Goal: Task Accomplishment & Management: Use online tool/utility

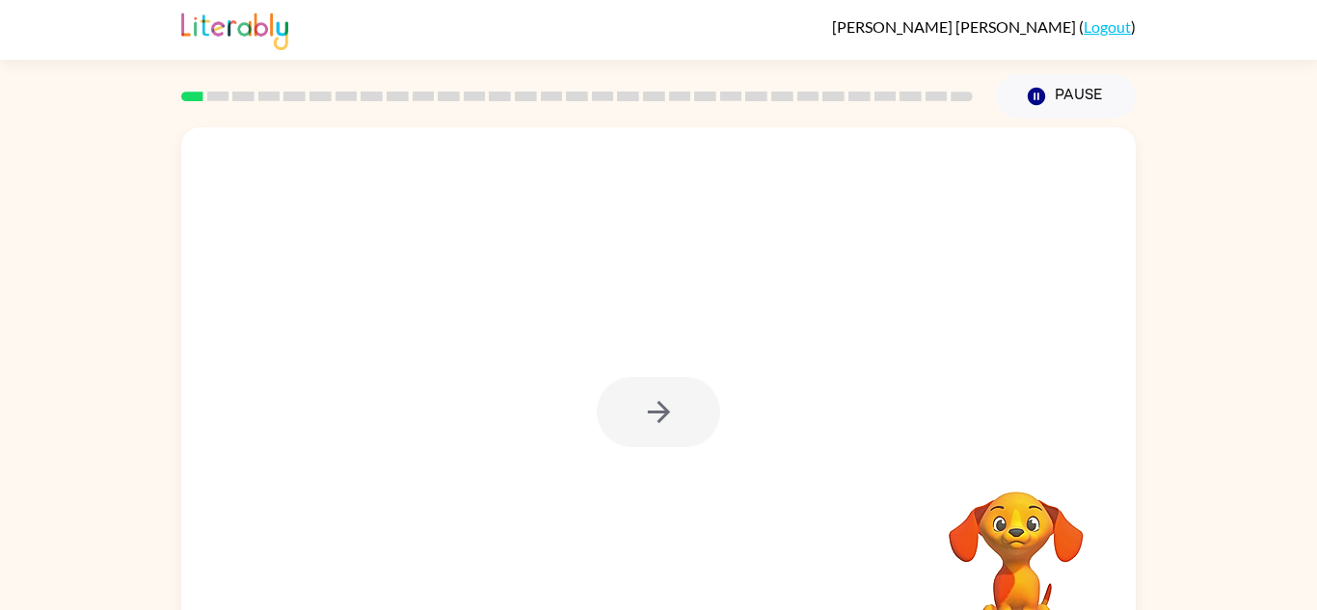
click at [633, 416] on div at bounding box center [658, 412] width 123 height 70
click at [633, 409] on button "button" at bounding box center [658, 412] width 123 height 70
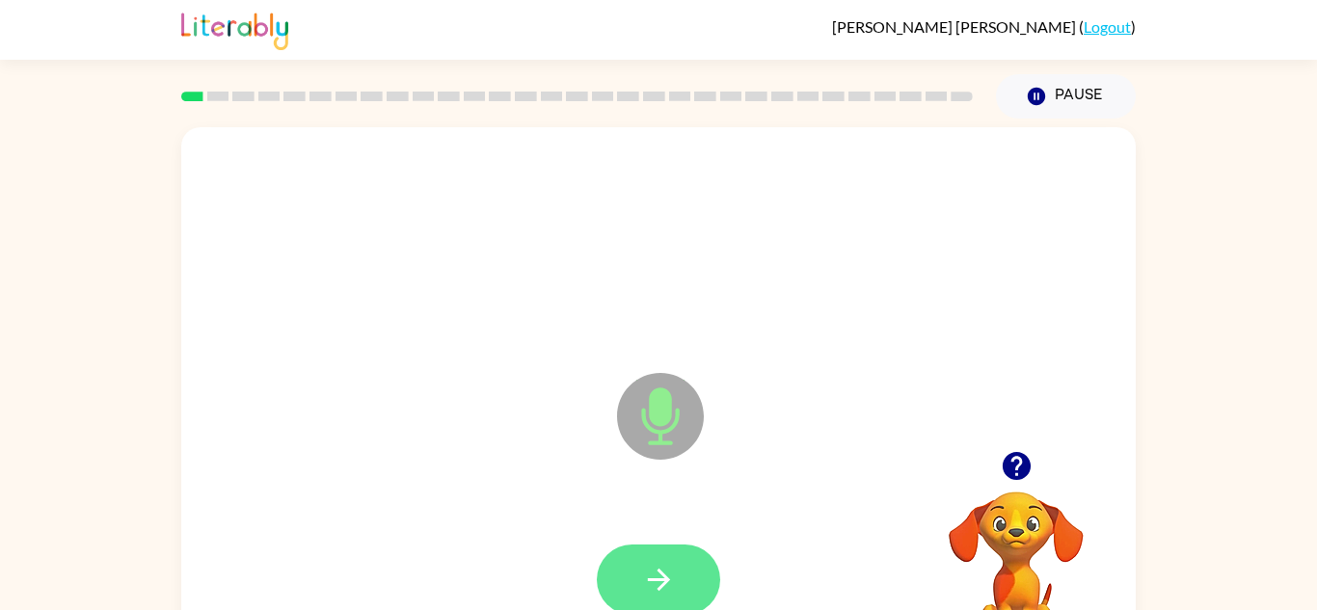
click at [656, 576] on icon "button" at bounding box center [659, 580] width 34 height 34
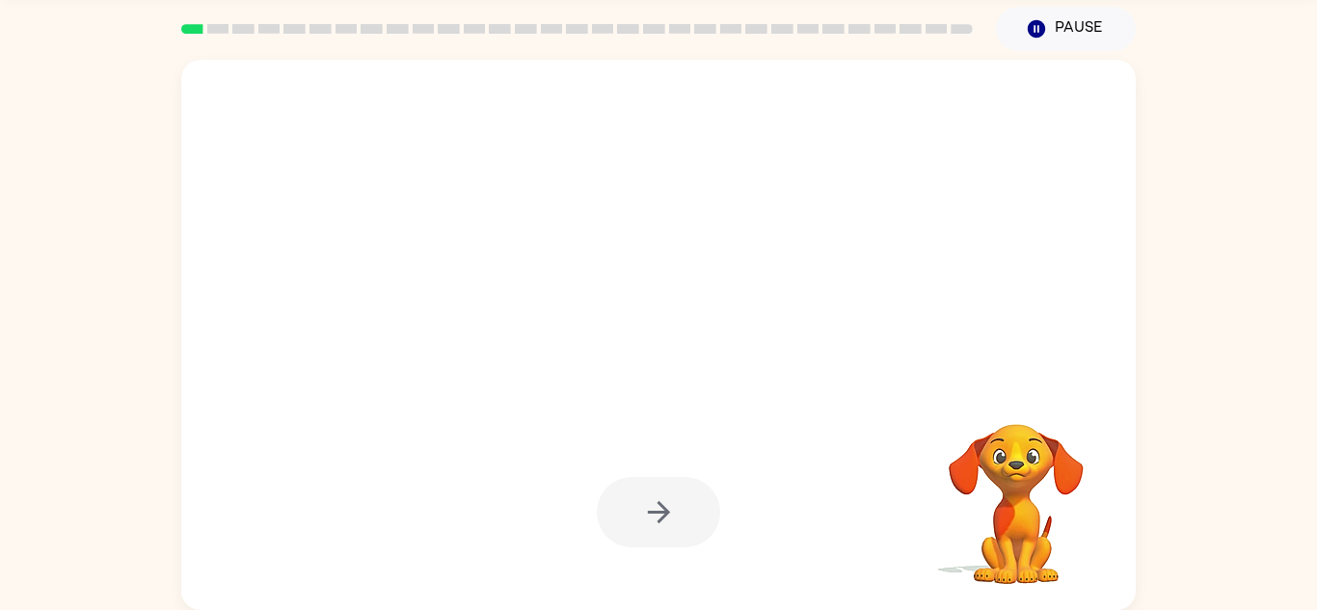
scroll to position [66, 0]
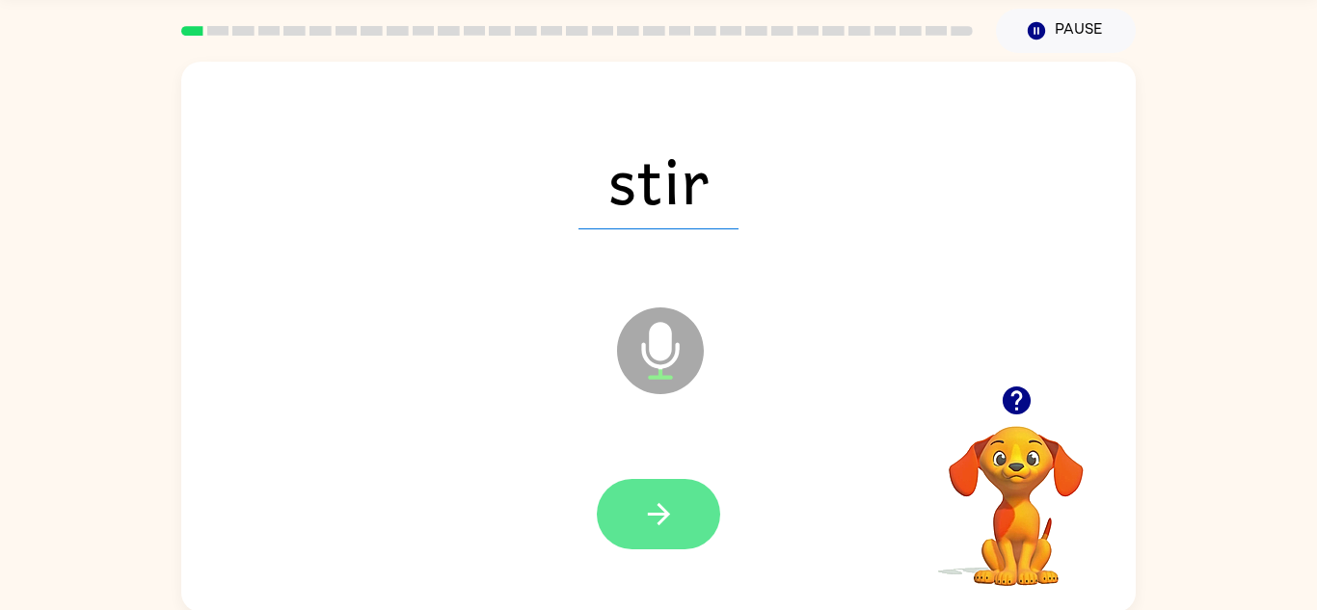
click at [668, 504] on icon "button" at bounding box center [659, 514] width 34 height 34
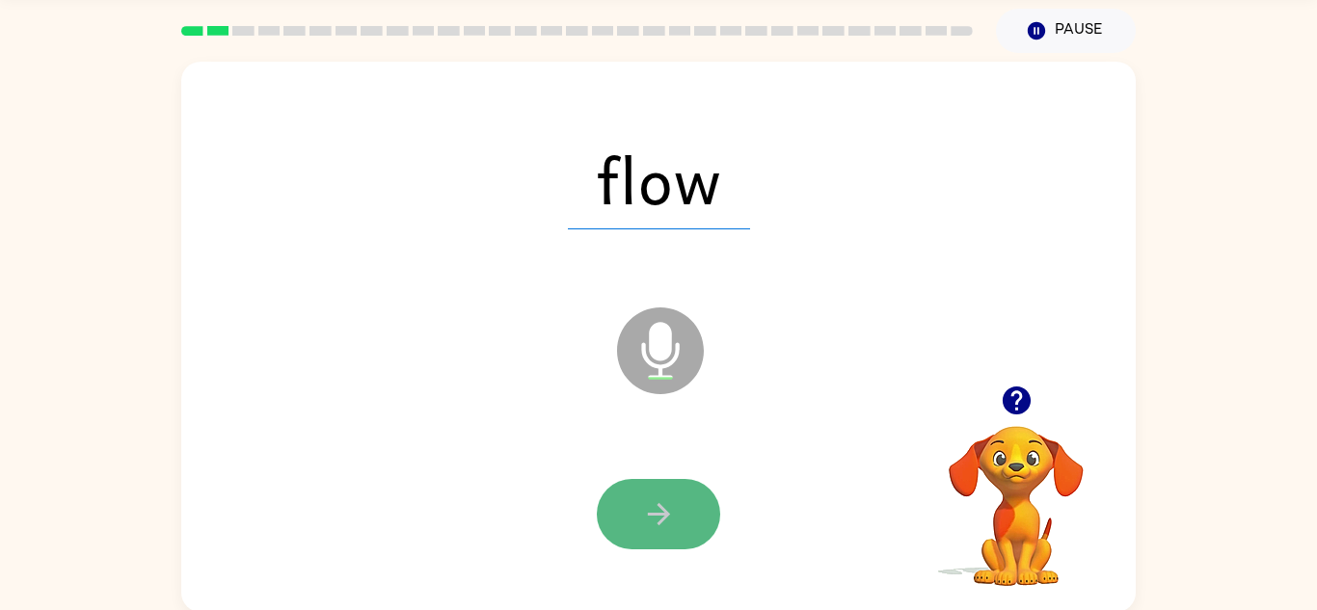
click at [674, 526] on icon "button" at bounding box center [659, 514] width 34 height 34
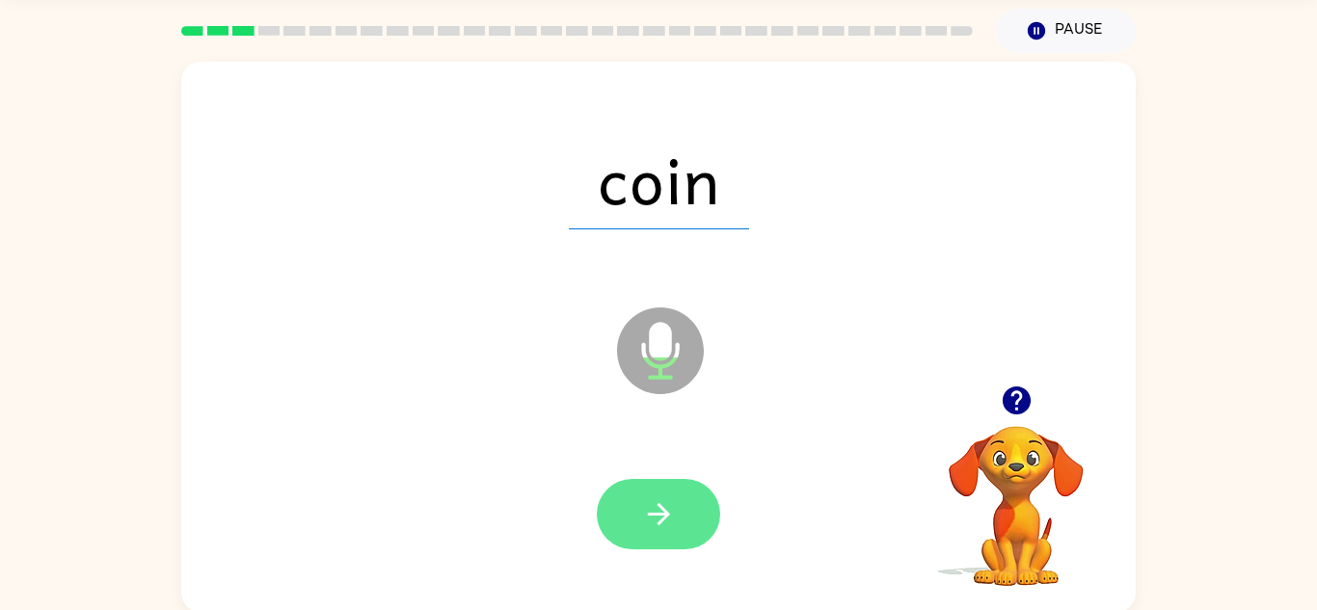
click at [675, 516] on icon "button" at bounding box center [659, 514] width 34 height 34
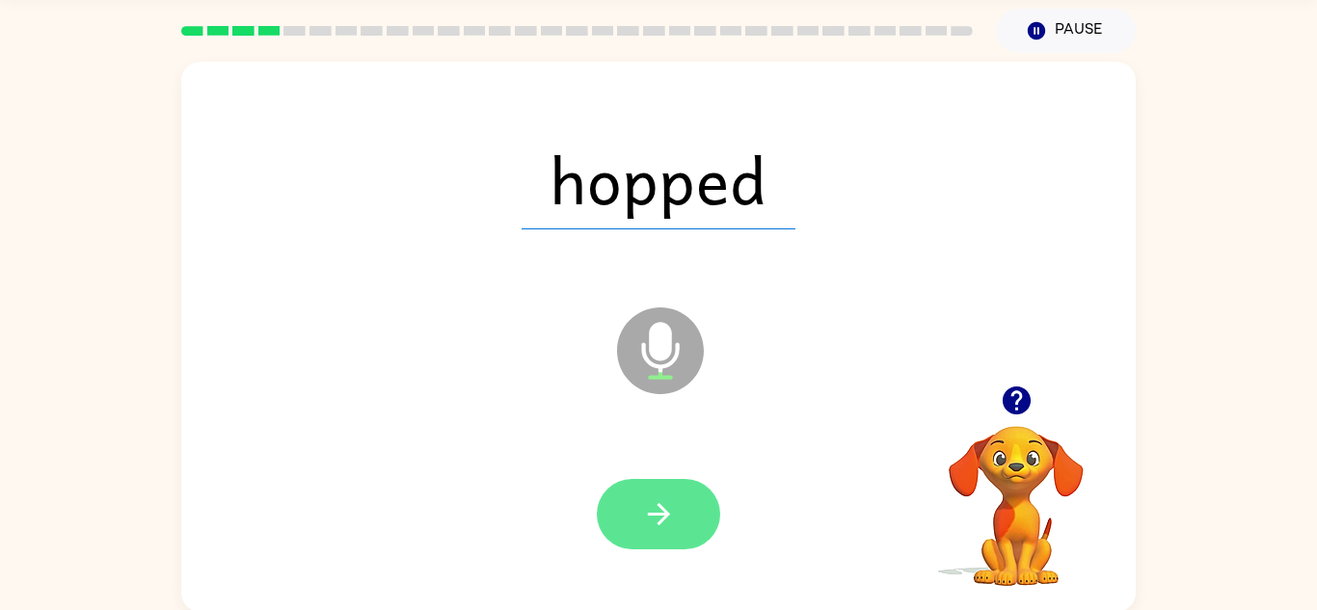
click at [667, 483] on button "button" at bounding box center [658, 514] width 123 height 70
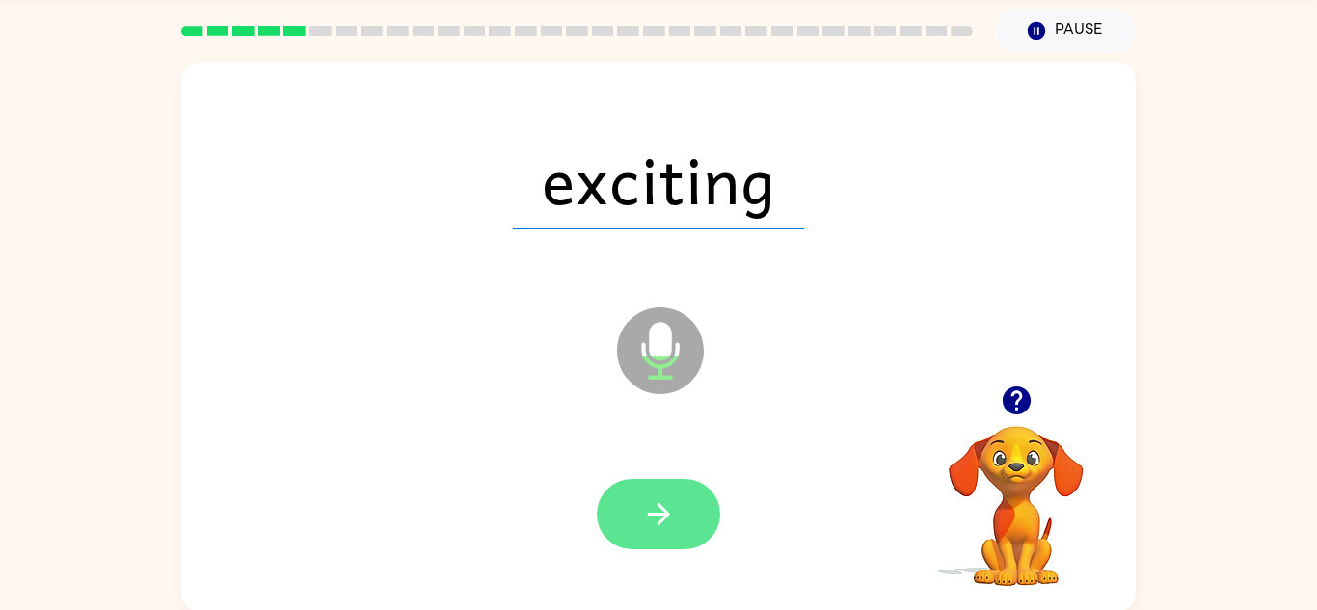
click at [644, 488] on button "button" at bounding box center [658, 514] width 123 height 70
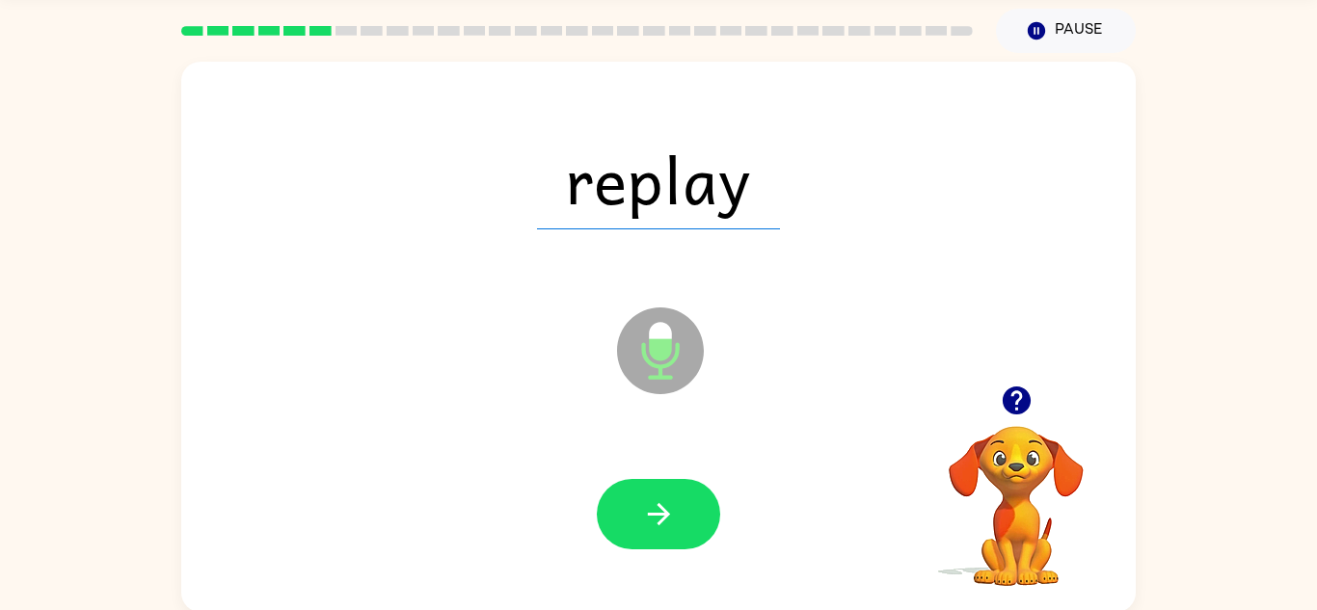
scroll to position [67, 0]
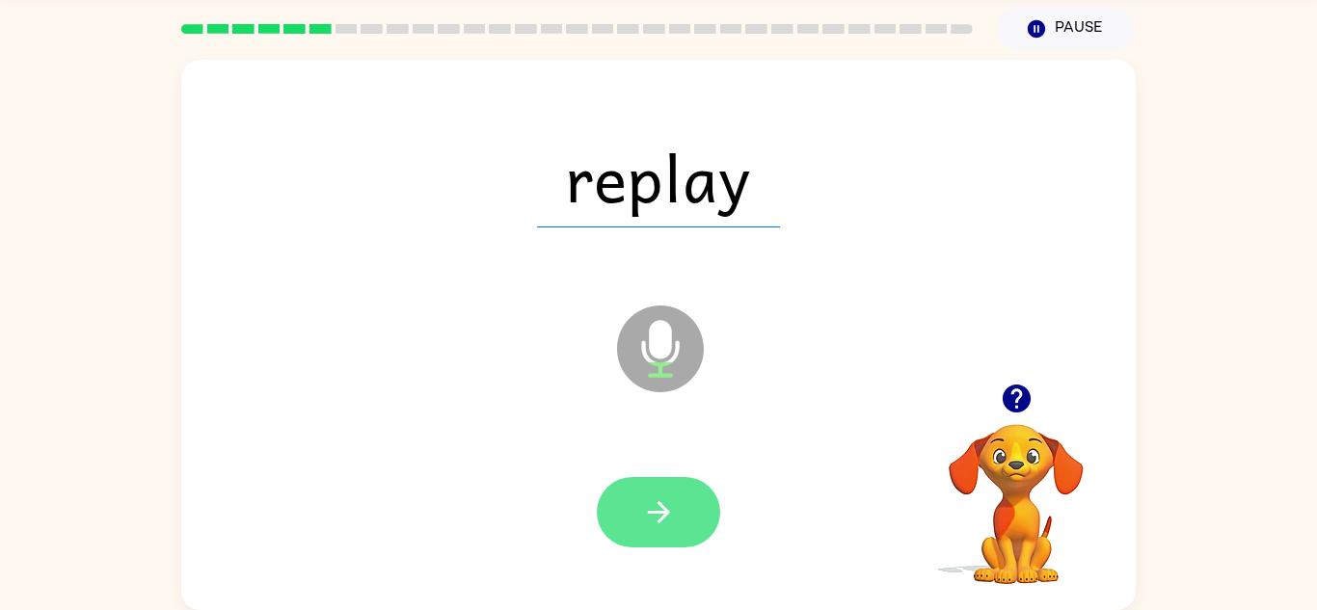
click at [657, 520] on icon "button" at bounding box center [659, 513] width 34 height 34
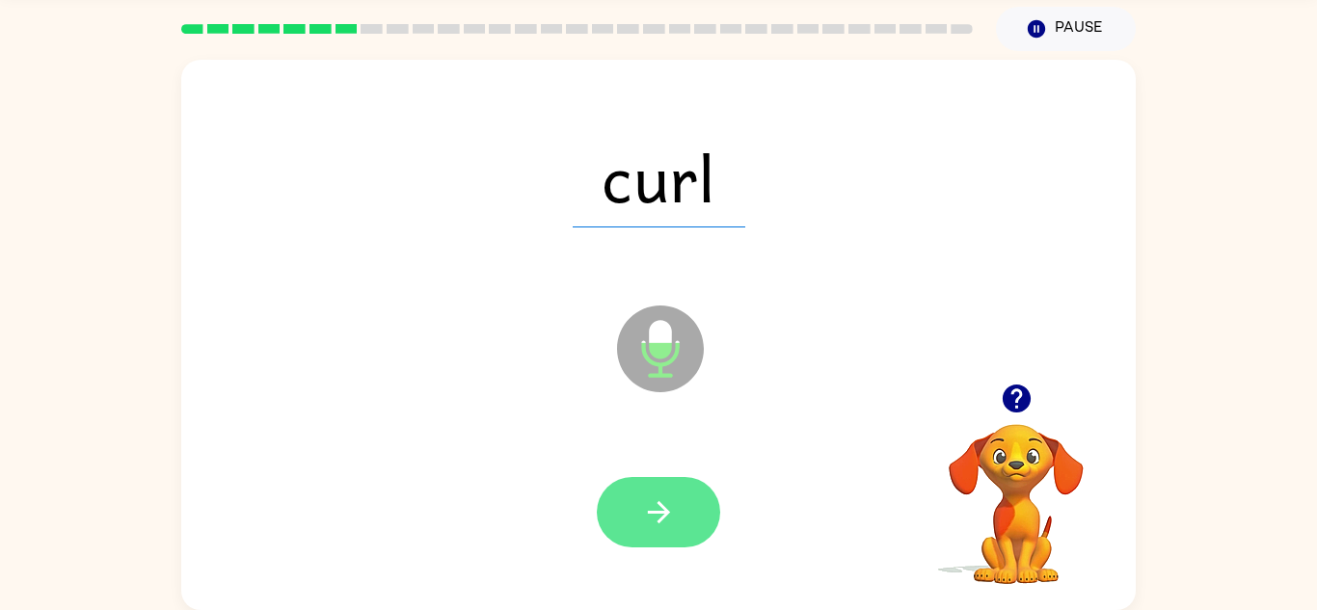
click at [651, 542] on button "button" at bounding box center [658, 512] width 123 height 70
click at [667, 512] on icon "button" at bounding box center [658, 512] width 22 height 22
click at [694, 488] on button "button" at bounding box center [658, 512] width 123 height 70
click at [648, 508] on icon "button" at bounding box center [659, 513] width 34 height 34
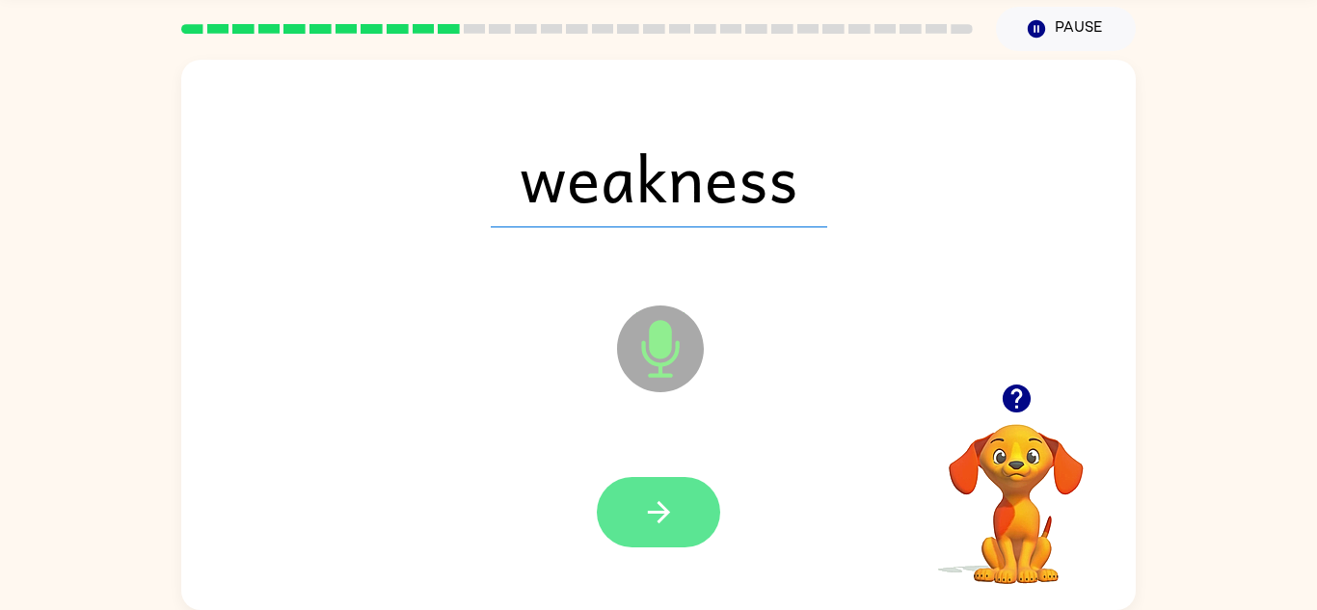
click at [690, 518] on button "button" at bounding box center [658, 512] width 123 height 70
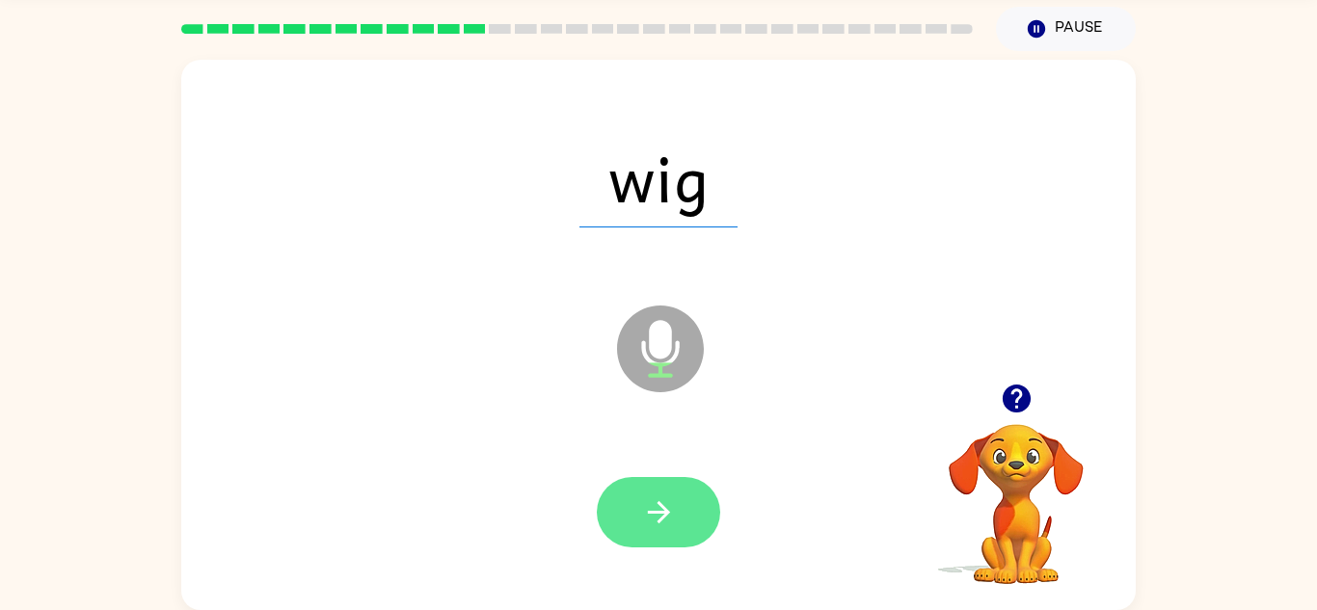
click at [701, 499] on button "button" at bounding box center [658, 512] width 123 height 70
click at [651, 526] on icon "button" at bounding box center [659, 513] width 34 height 34
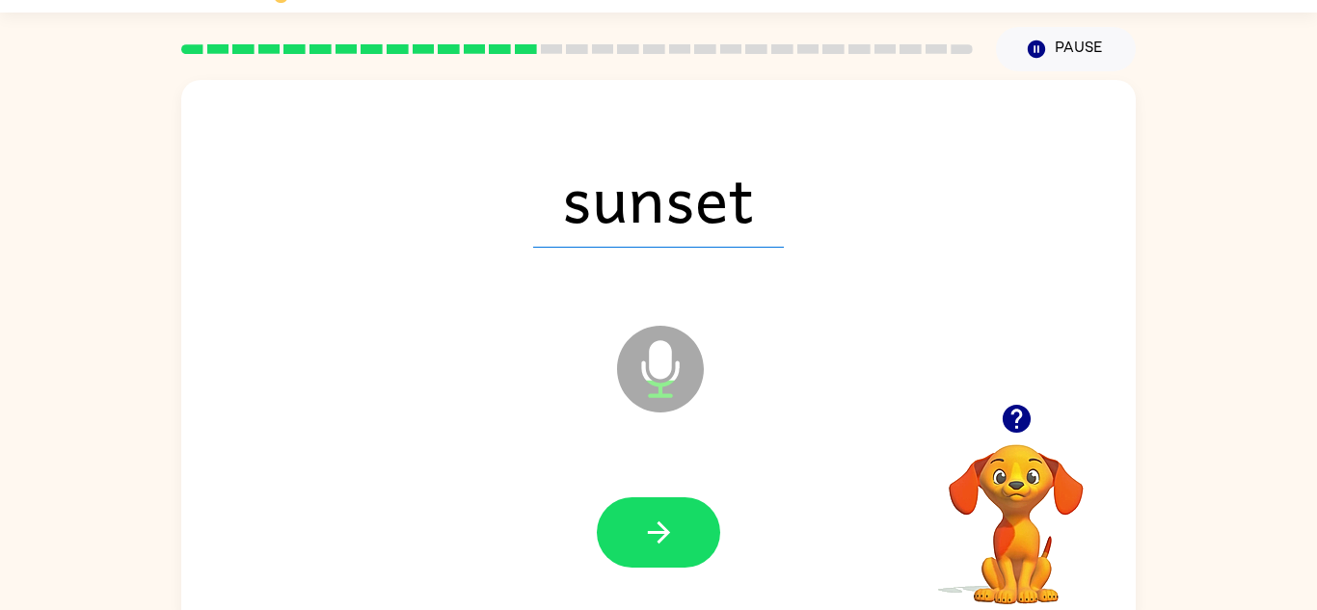
scroll to position [44, 0]
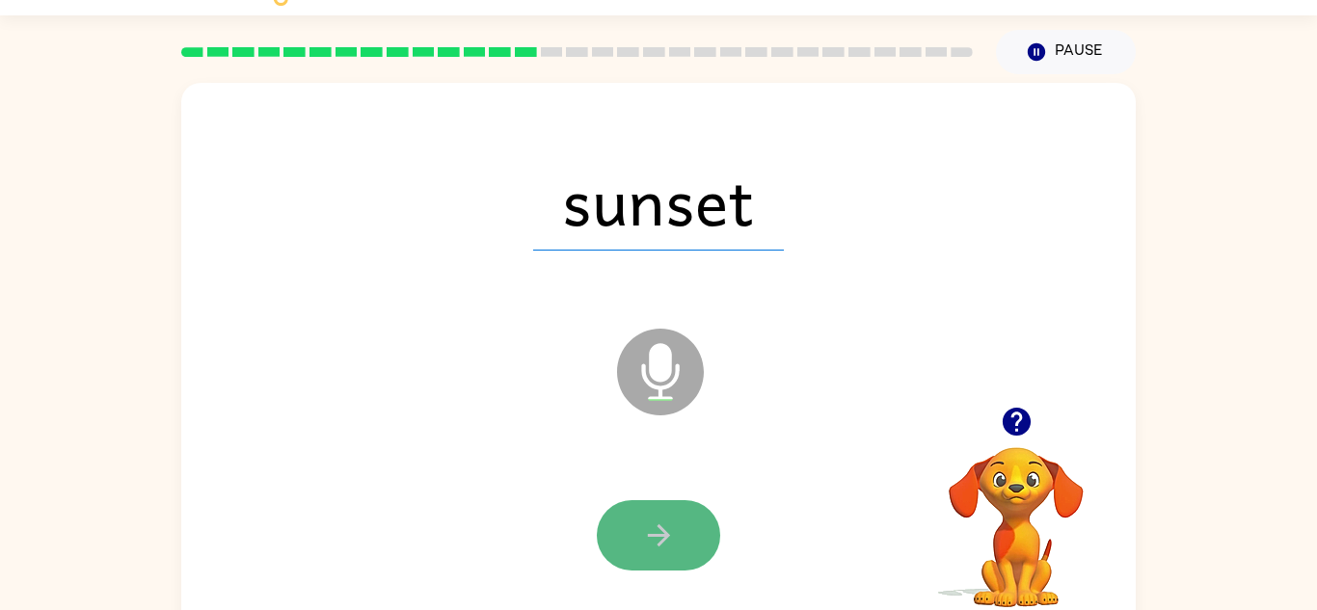
click at [653, 509] on button "button" at bounding box center [658, 535] width 123 height 70
click at [651, 542] on div at bounding box center [658, 535] width 123 height 70
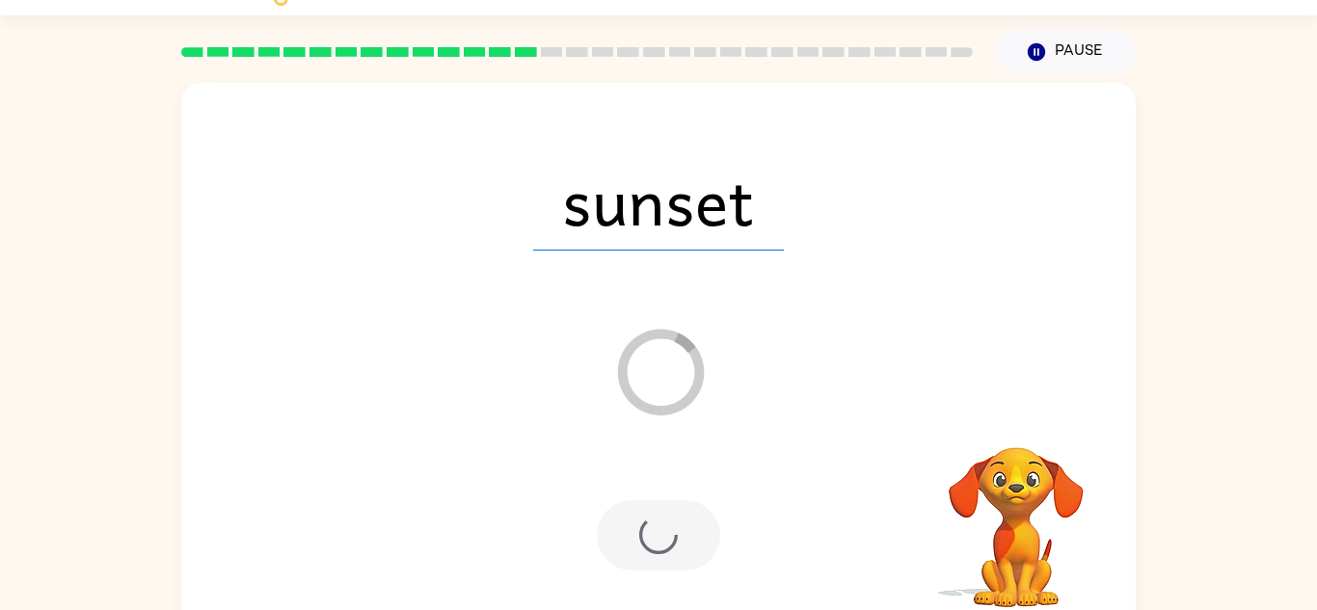
scroll to position [67, 0]
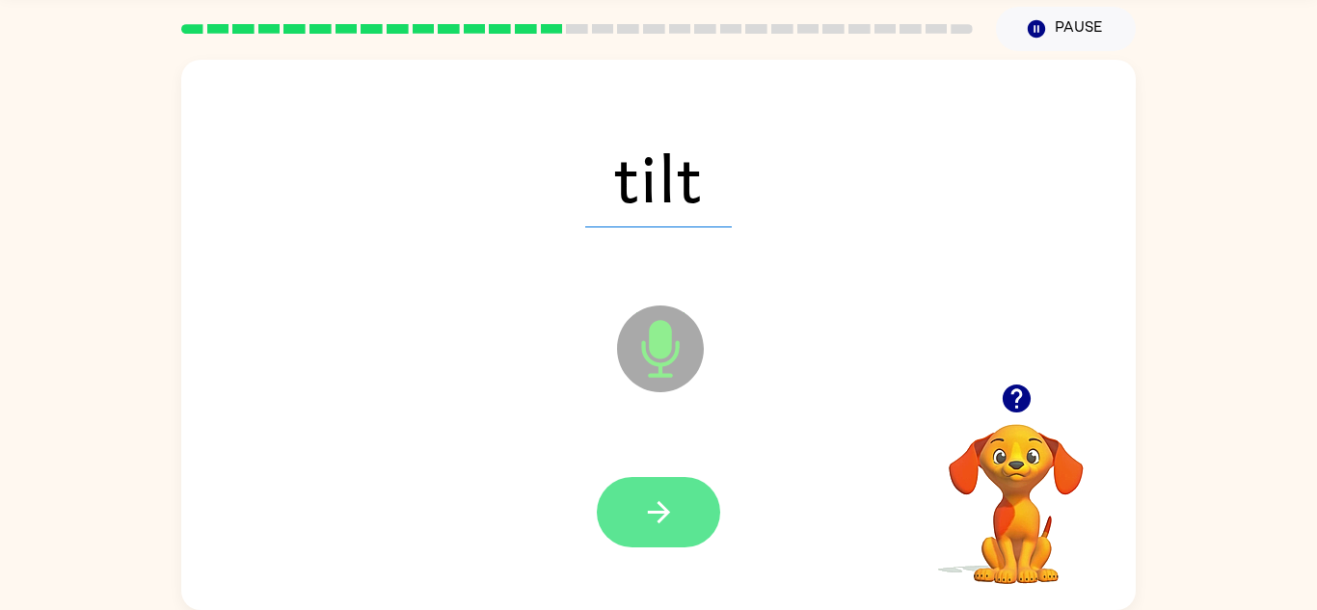
click at [636, 523] on button "button" at bounding box center [658, 512] width 123 height 70
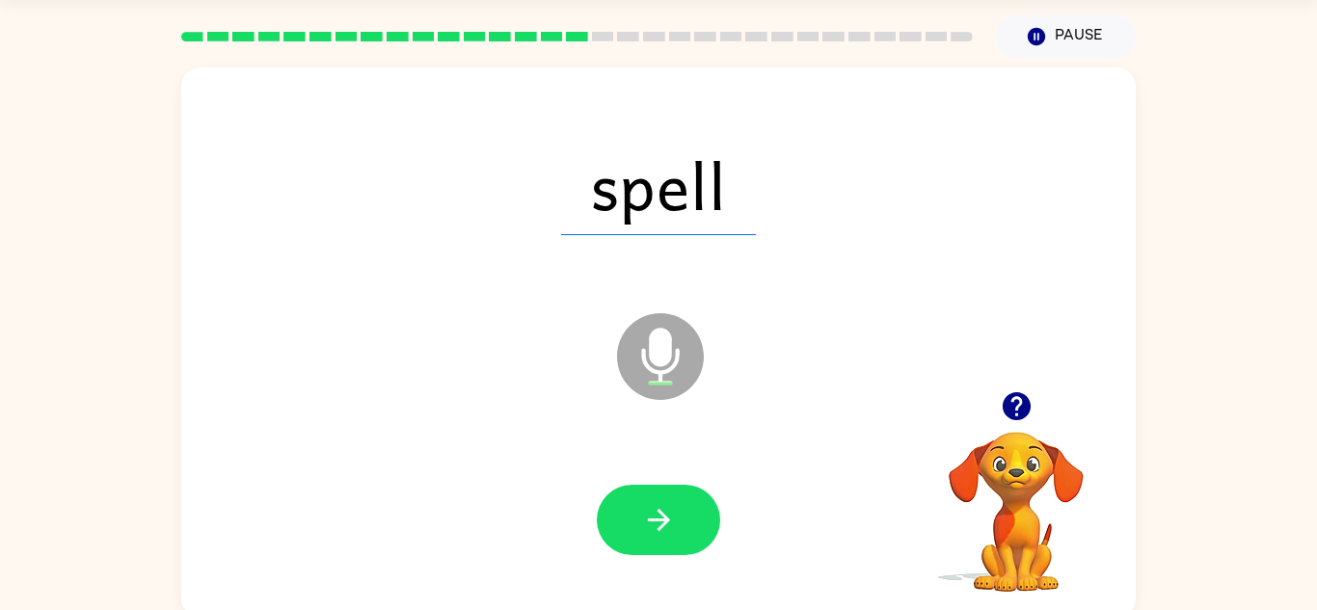
scroll to position [57, 0]
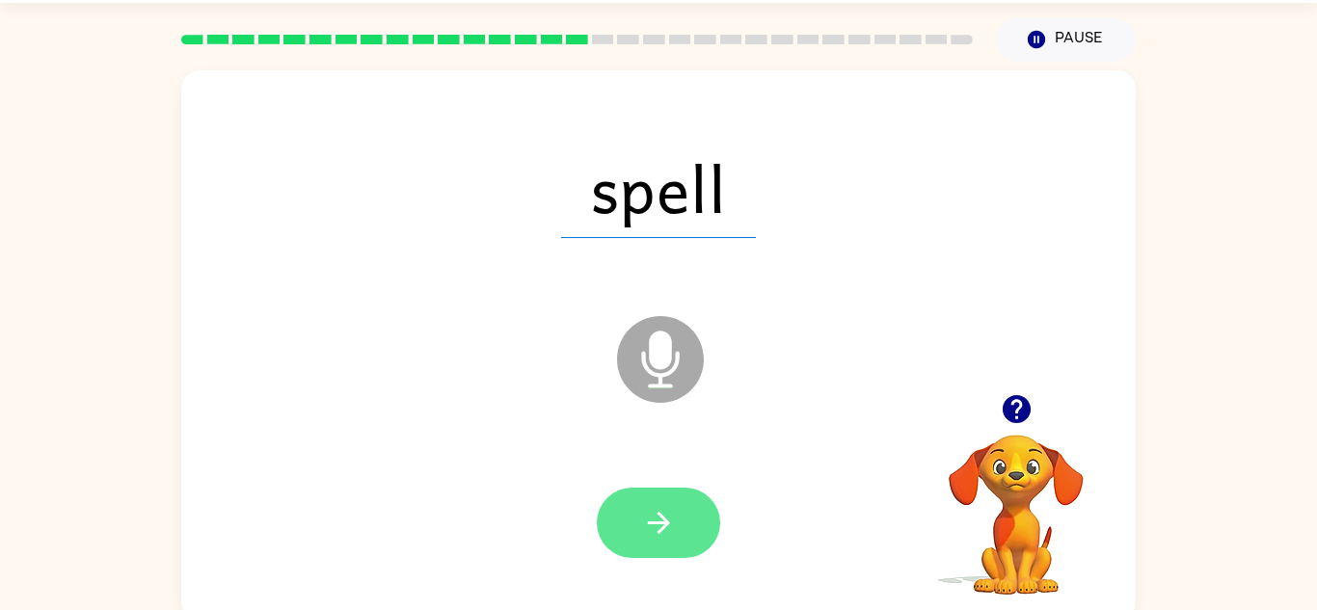
click at [684, 550] on button "button" at bounding box center [658, 523] width 123 height 70
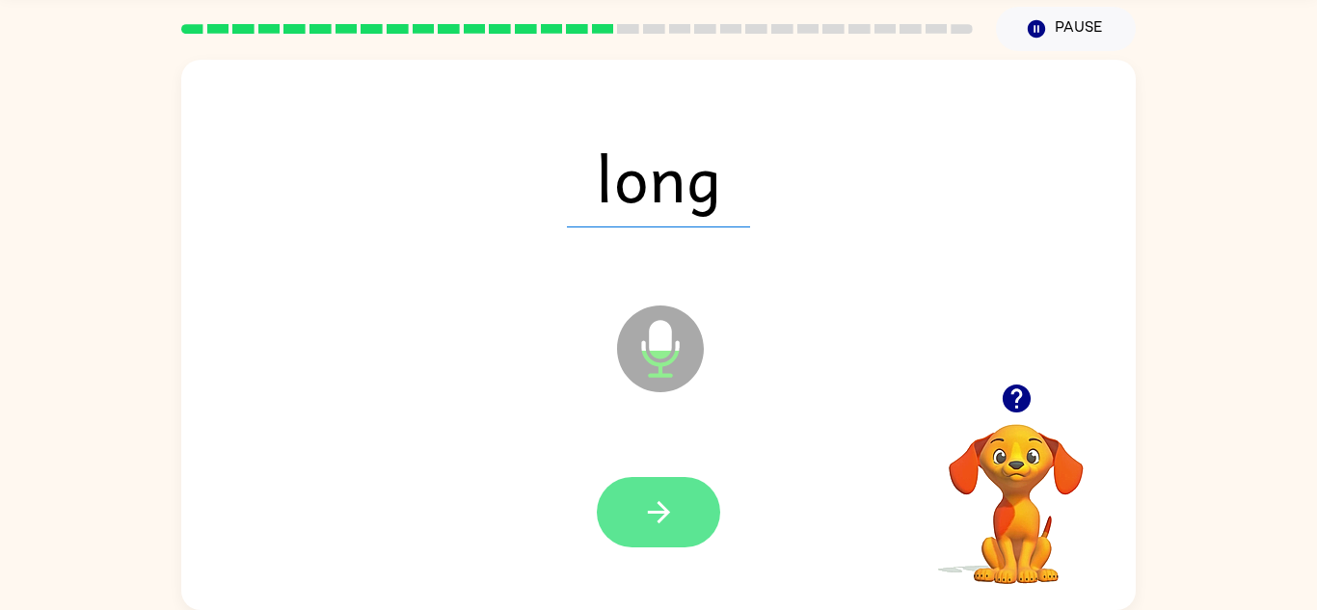
click at [655, 514] on icon "button" at bounding box center [659, 513] width 34 height 34
click at [652, 505] on icon "button" at bounding box center [659, 513] width 34 height 34
click at [665, 478] on button "button" at bounding box center [658, 512] width 123 height 70
click at [657, 523] on icon "button" at bounding box center [659, 513] width 34 height 34
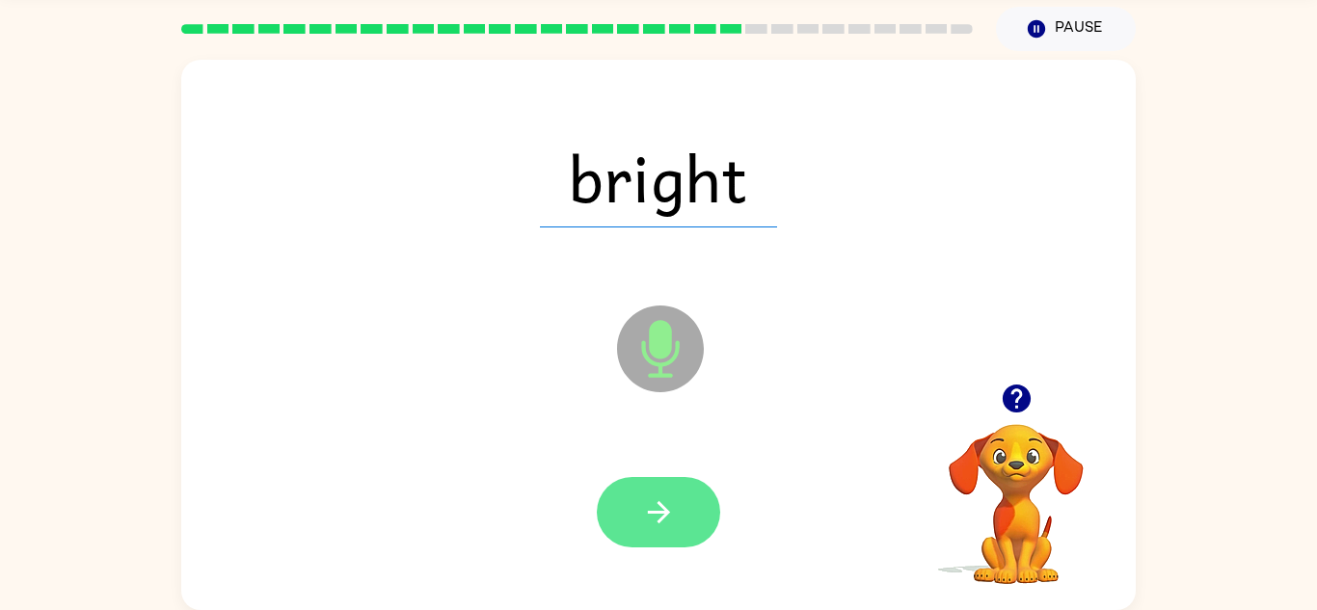
click at [669, 538] on button "button" at bounding box center [658, 512] width 123 height 70
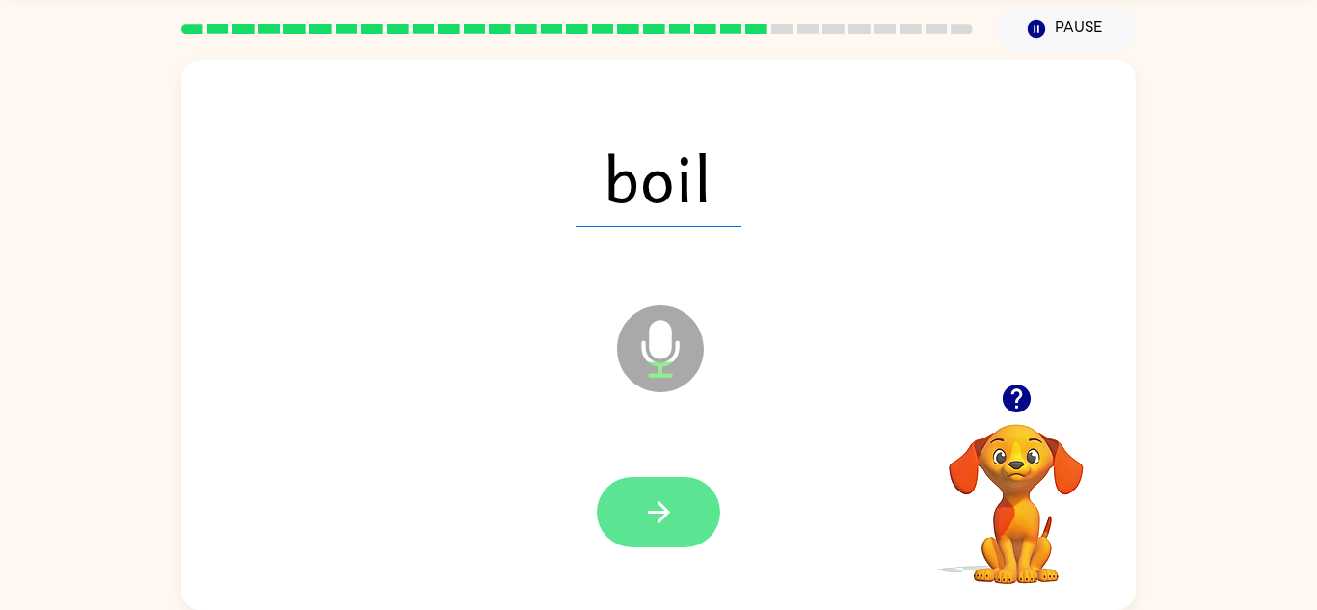
click at [654, 493] on button "button" at bounding box center [658, 512] width 123 height 70
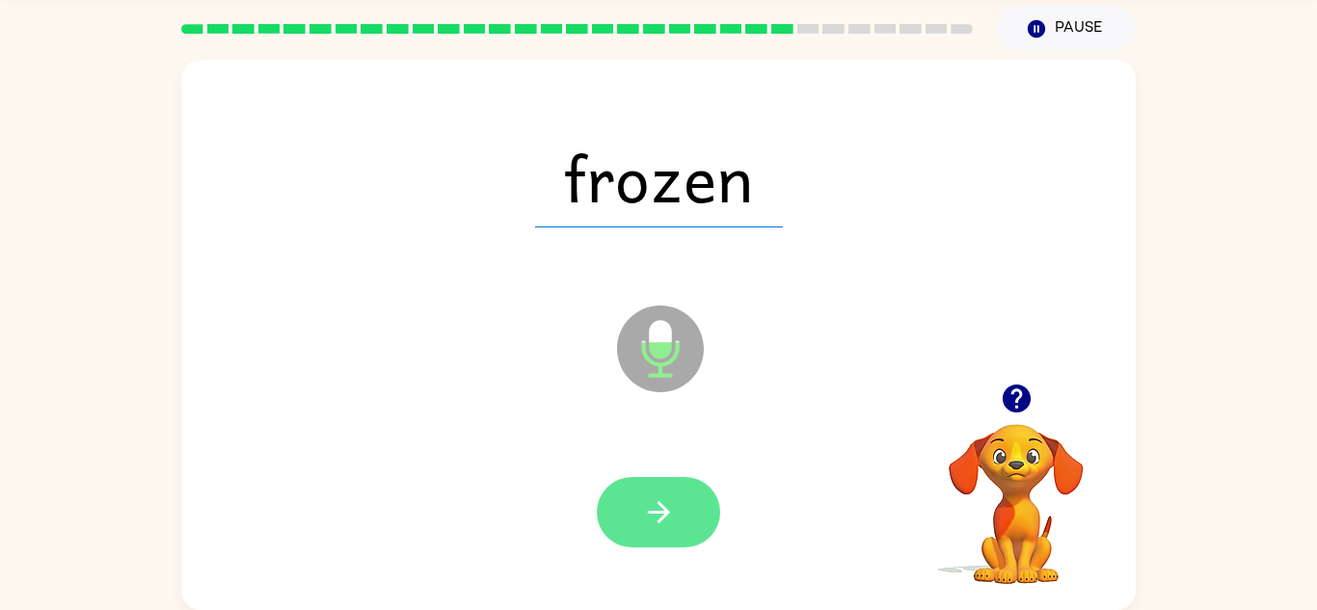
click at [651, 527] on icon "button" at bounding box center [659, 513] width 34 height 34
click at [662, 533] on button "button" at bounding box center [658, 512] width 123 height 70
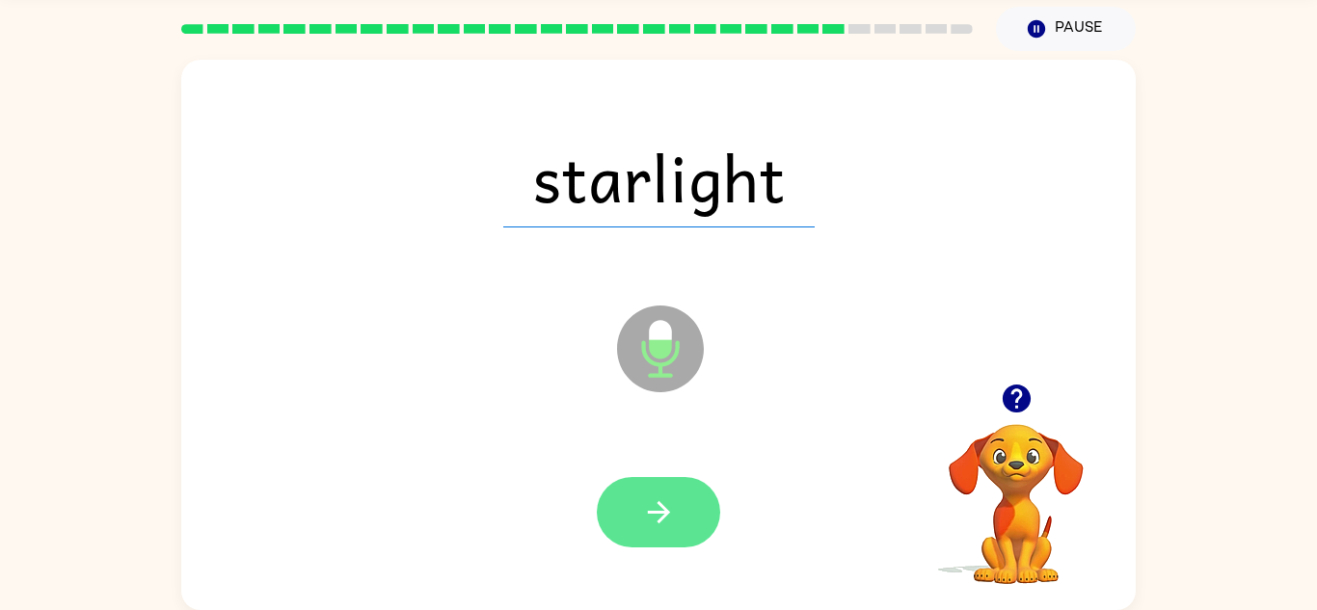
click at [655, 493] on button "button" at bounding box center [658, 512] width 123 height 70
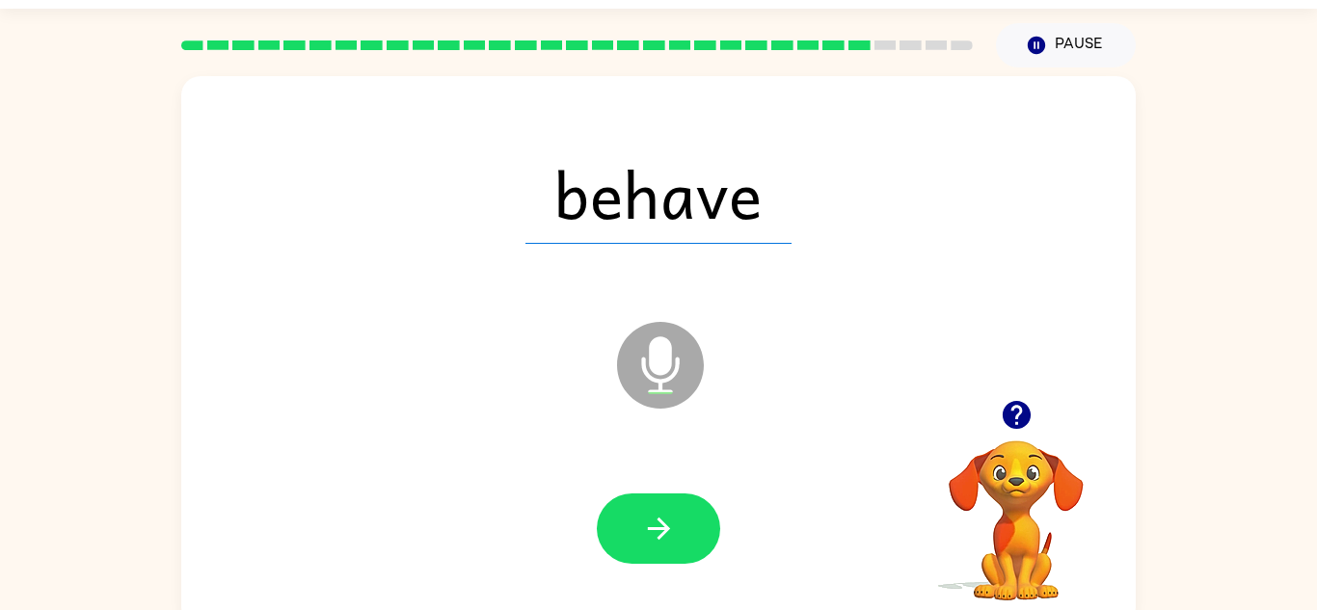
scroll to position [50, 0]
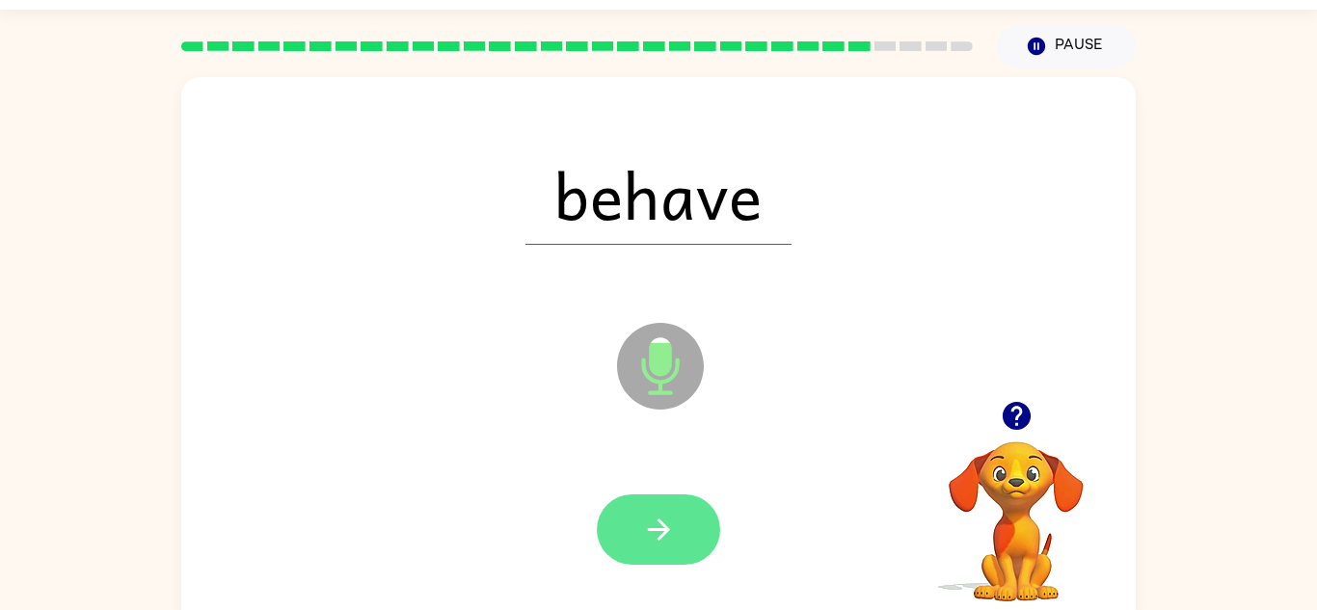
click at [694, 532] on button "button" at bounding box center [658, 530] width 123 height 70
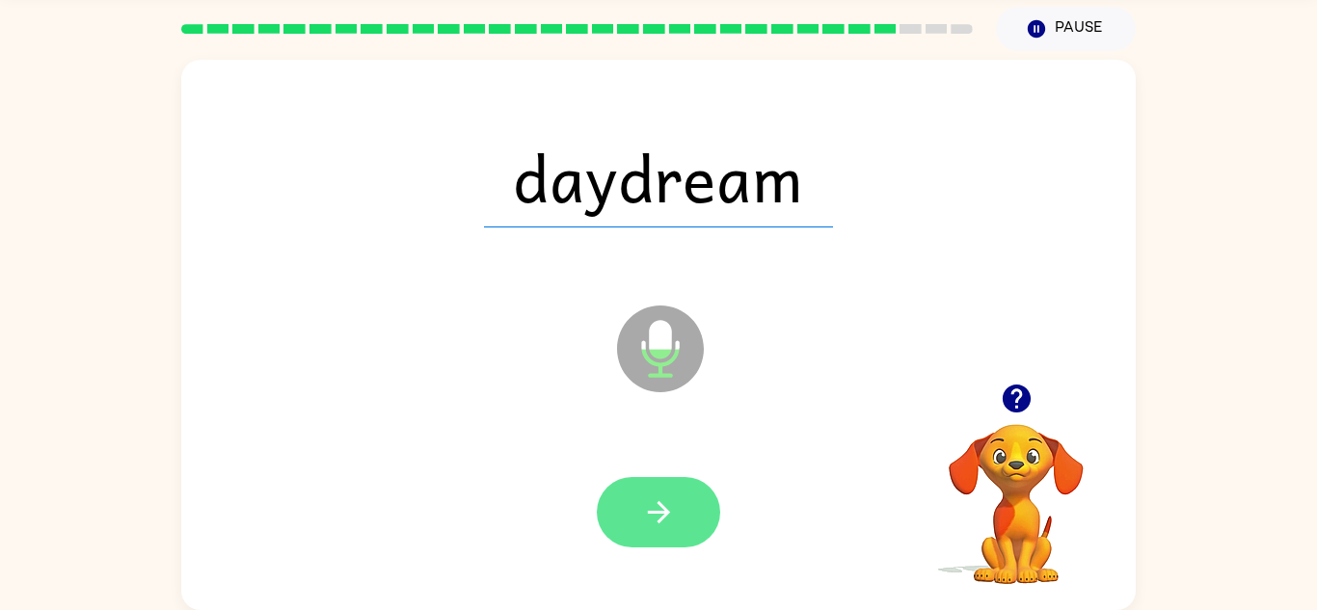
click at [671, 498] on icon "button" at bounding box center [659, 513] width 34 height 34
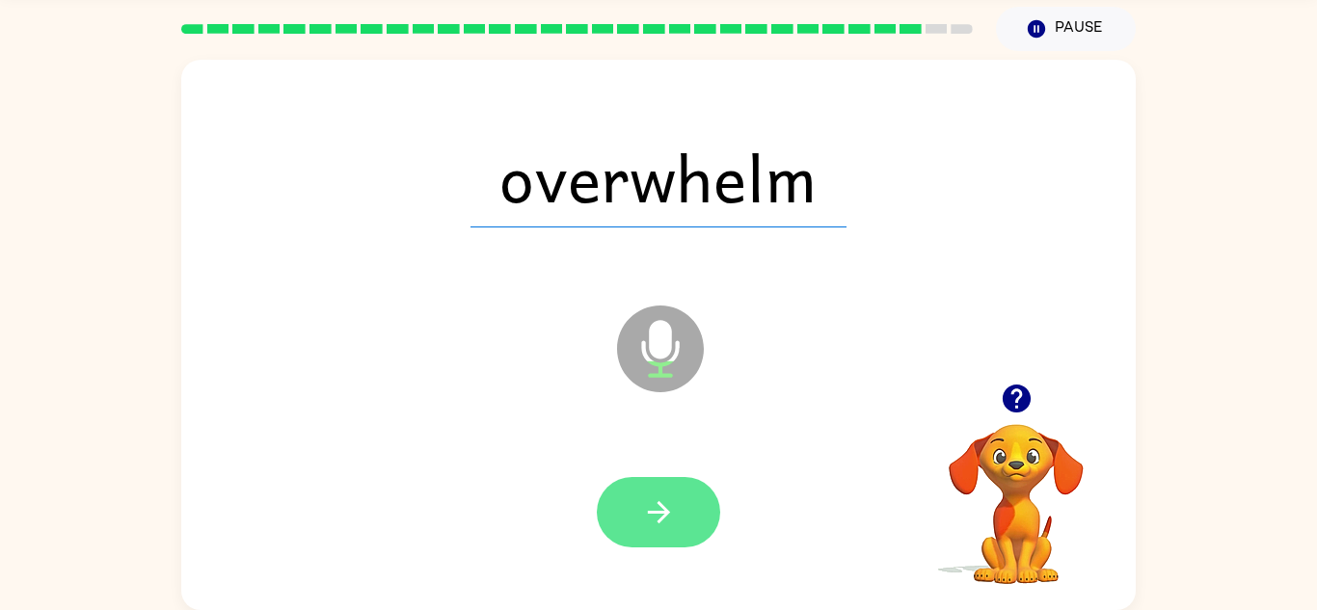
click at [639, 517] on button "button" at bounding box center [658, 512] width 123 height 70
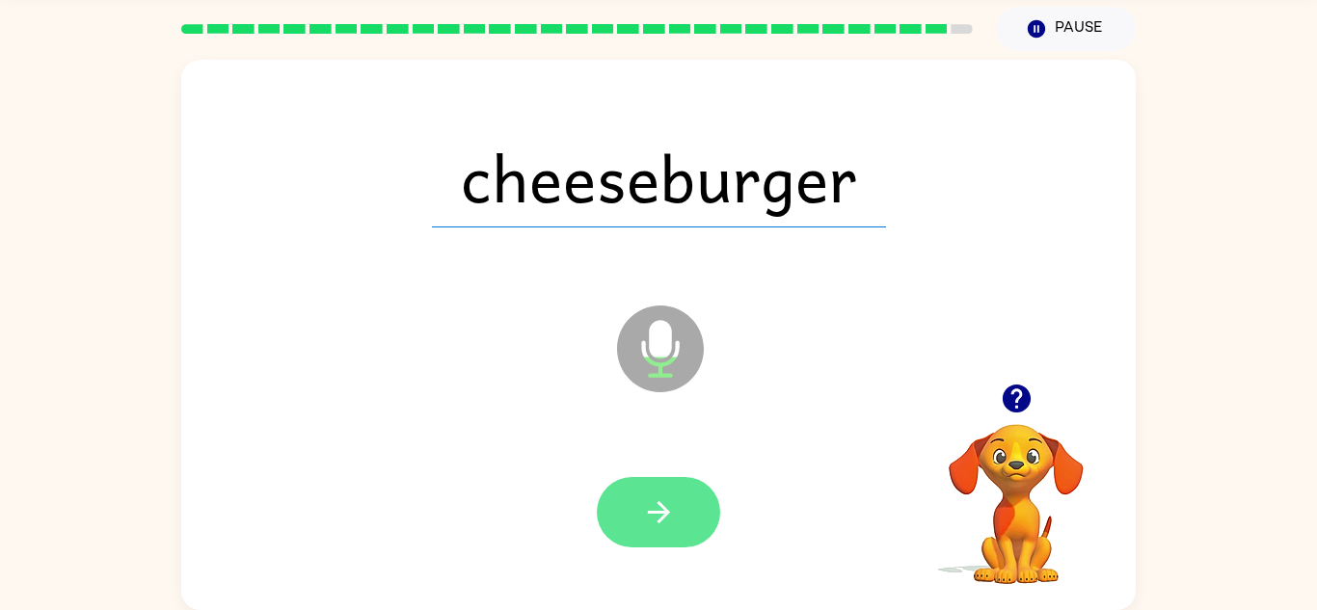
click at [692, 515] on button "button" at bounding box center [658, 512] width 123 height 70
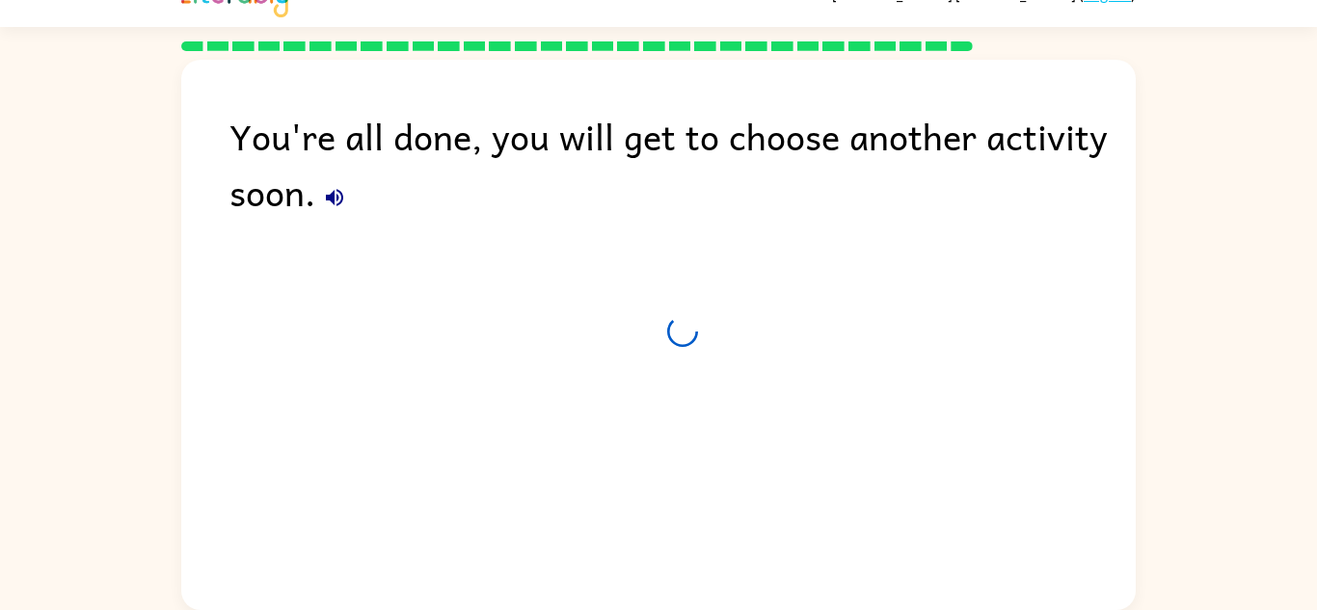
scroll to position [33, 0]
click at [319, 204] on button "button" at bounding box center [334, 197] width 39 height 39
click at [333, 192] on icon "button" at bounding box center [334, 197] width 17 height 17
click at [319, 213] on div "You're all done, you will get to choose another activity soon." at bounding box center [682, 164] width 906 height 112
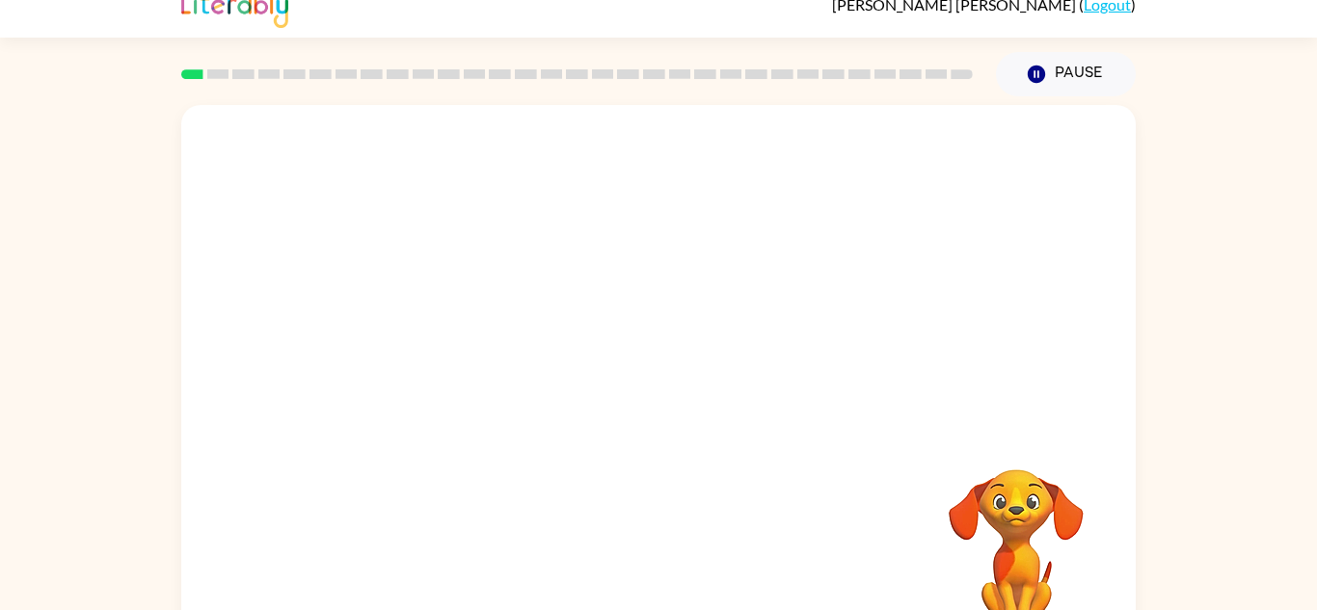
scroll to position [67, 0]
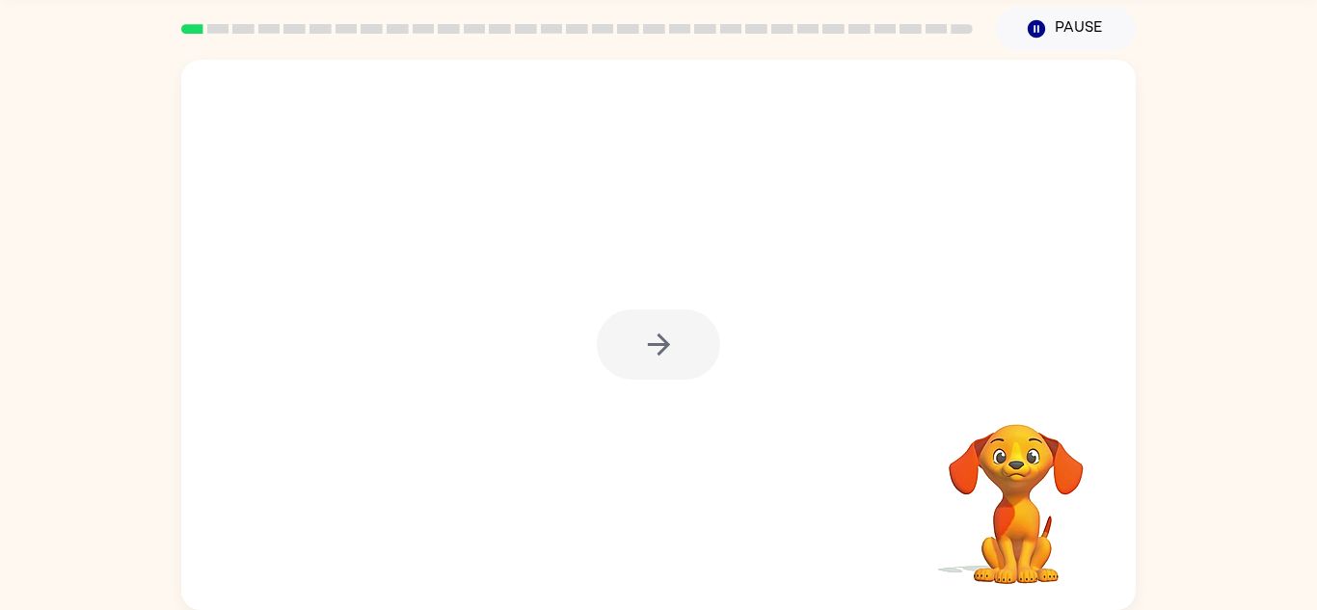
click at [1037, 456] on video "Your browser must support playing .mp4 files to use Literably. Please try using…" at bounding box center [1016, 490] width 193 height 193
click at [658, 343] on icon "button" at bounding box center [659, 345] width 34 height 34
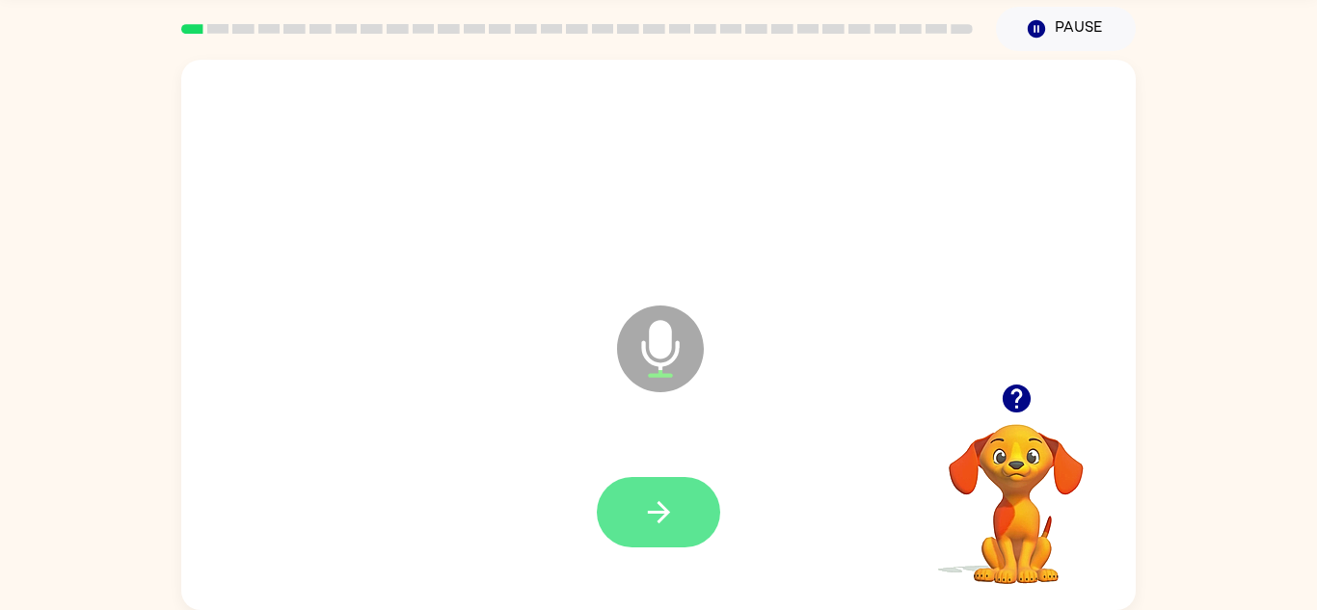
click at [643, 502] on icon "button" at bounding box center [659, 513] width 34 height 34
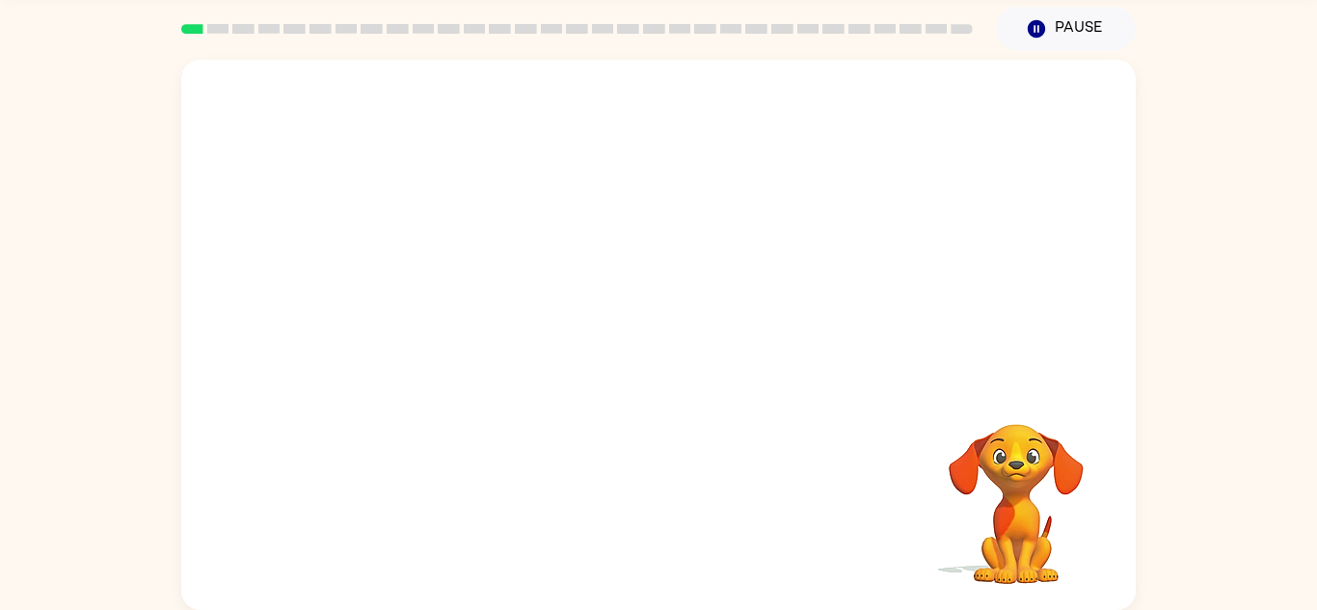
click at [754, 504] on div "Your browser must support playing .mp4 files to use Literably. Please try using…" at bounding box center [658, 335] width 954 height 550
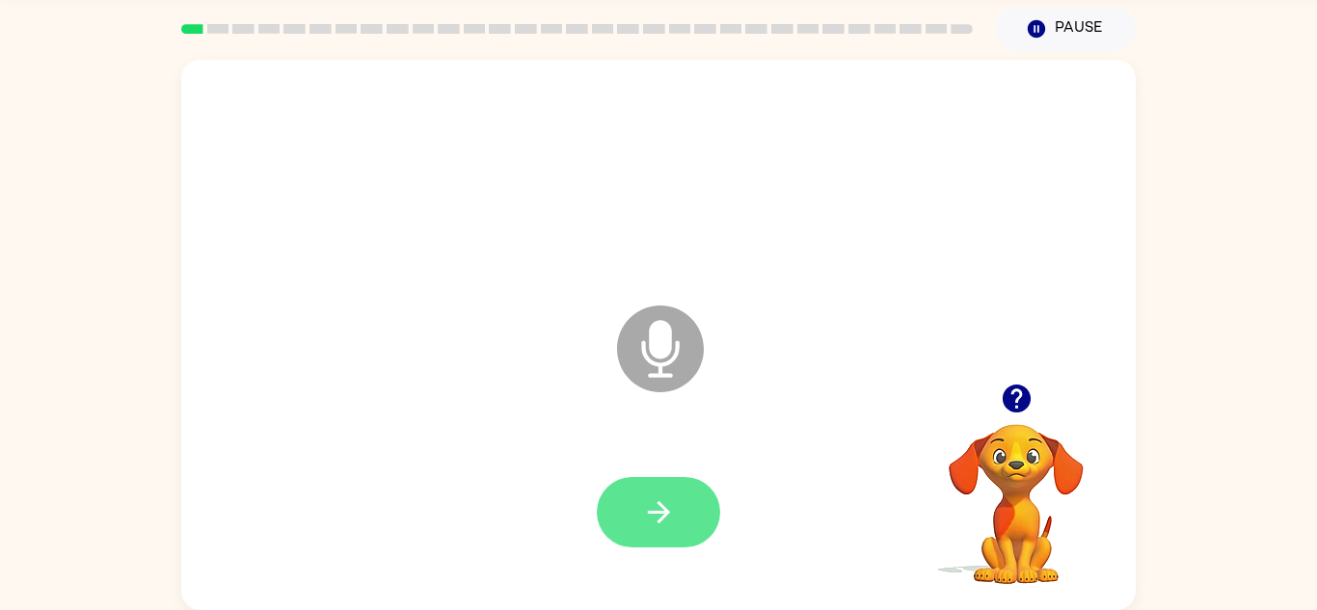
click at [663, 542] on button "button" at bounding box center [658, 512] width 123 height 70
click at [643, 501] on icon "button" at bounding box center [659, 513] width 34 height 34
click at [644, 501] on icon "button" at bounding box center [659, 513] width 34 height 34
click at [675, 485] on button "button" at bounding box center [658, 512] width 123 height 70
click at [660, 492] on button "button" at bounding box center [658, 512] width 123 height 70
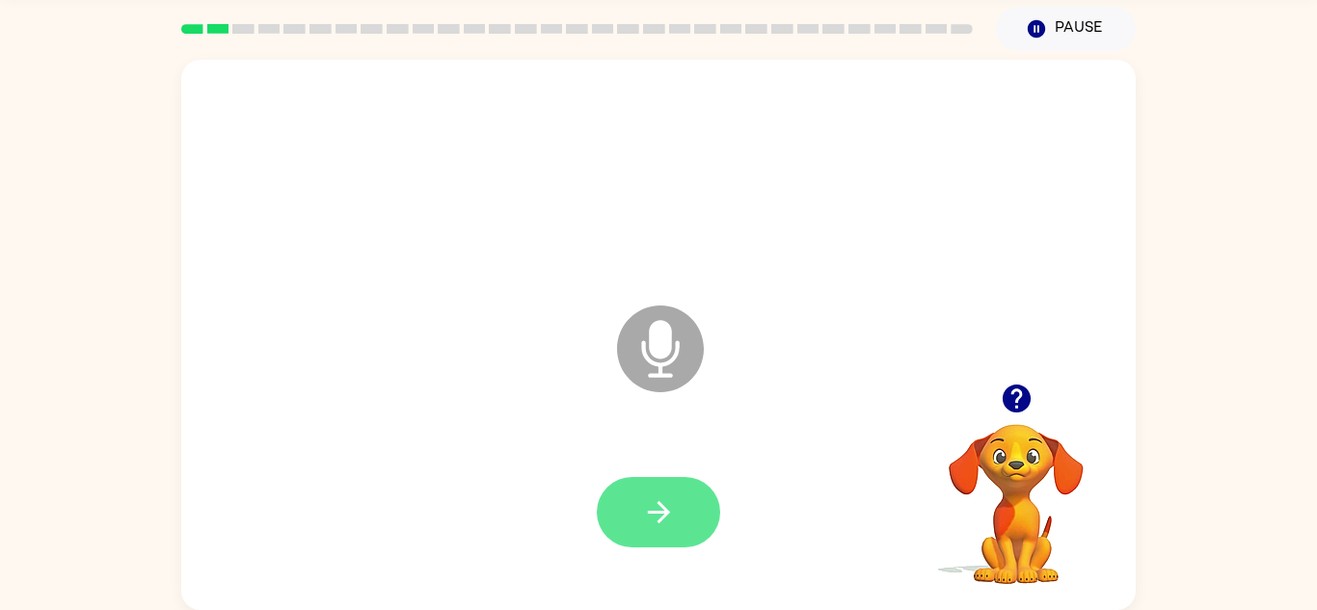
click at [677, 496] on button "button" at bounding box center [658, 512] width 123 height 70
click at [680, 504] on button "button" at bounding box center [658, 512] width 123 height 70
click at [666, 504] on icon "button" at bounding box center [659, 513] width 34 height 34
click at [657, 521] on icon "button" at bounding box center [659, 513] width 34 height 34
click at [672, 536] on button "button" at bounding box center [658, 512] width 123 height 70
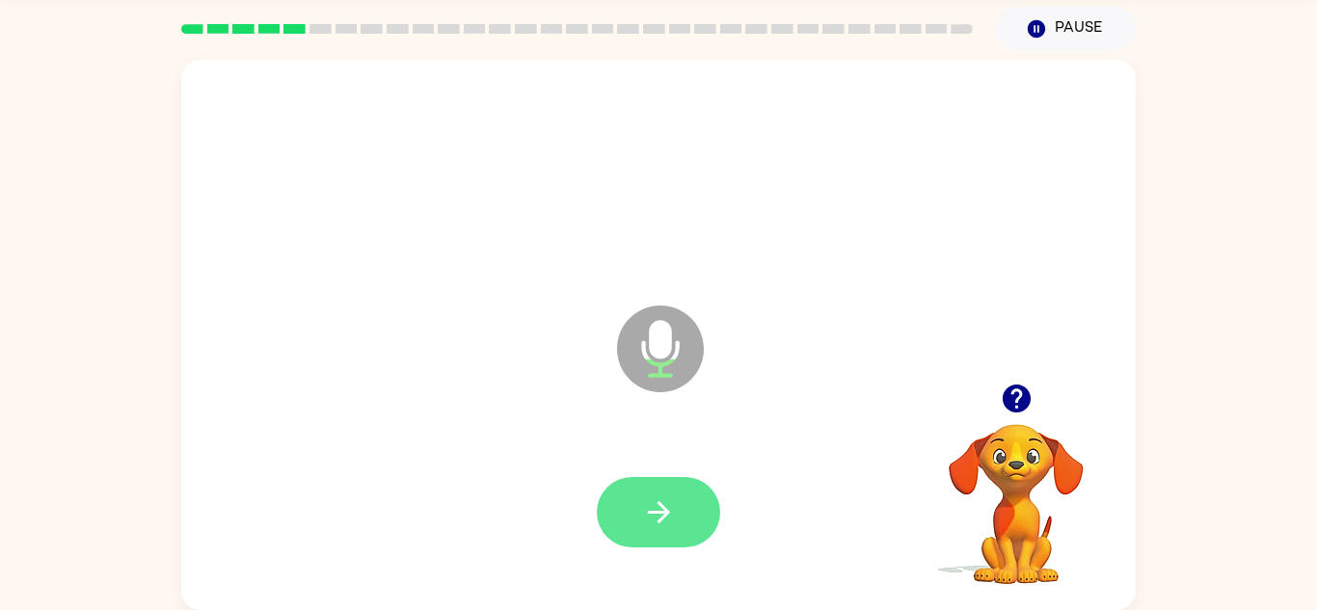
click at [658, 526] on icon "button" at bounding box center [659, 513] width 34 height 34
click at [696, 494] on button "button" at bounding box center [658, 512] width 123 height 70
click at [669, 503] on icon "button" at bounding box center [659, 513] width 34 height 34
click at [689, 498] on button "button" at bounding box center [658, 512] width 123 height 70
click at [667, 508] on icon "button" at bounding box center [659, 513] width 34 height 34
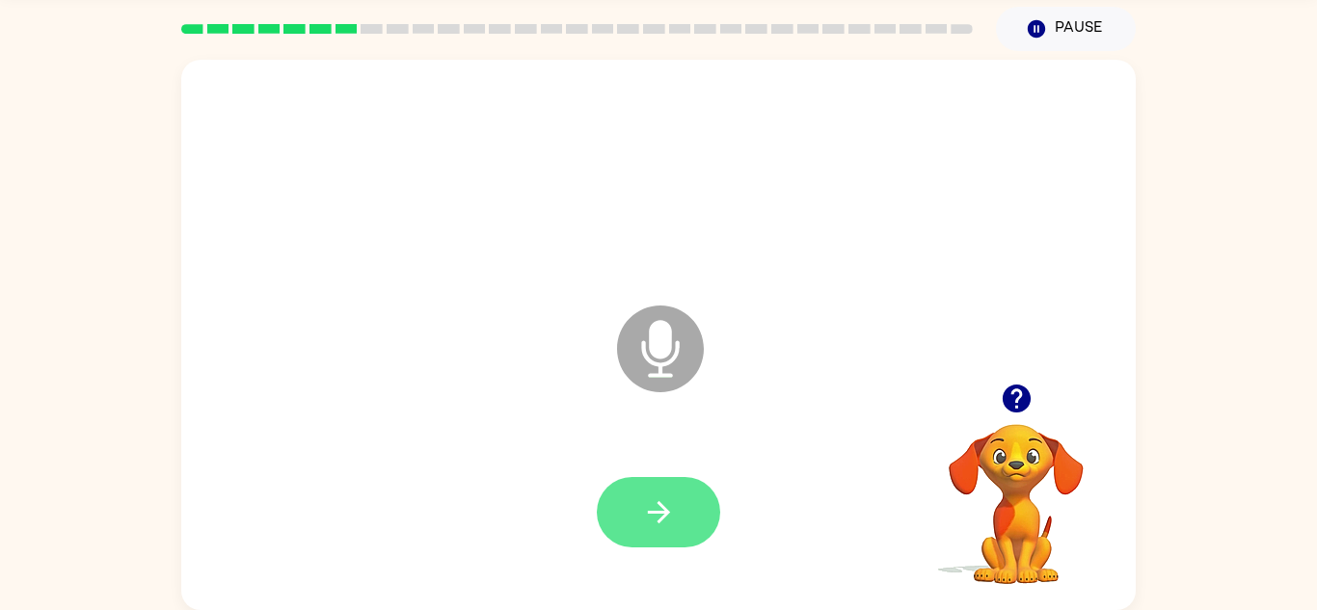
click at [666, 510] on icon "button" at bounding box center [658, 512] width 22 height 22
click at [690, 493] on button "button" at bounding box center [658, 512] width 123 height 70
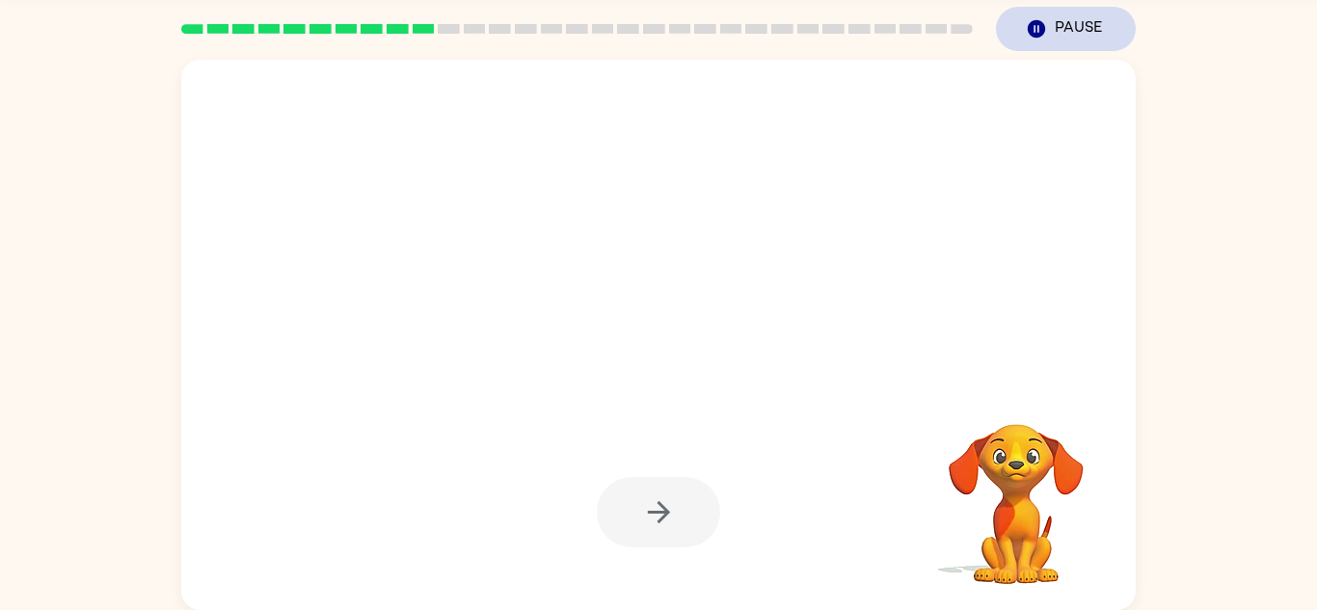
click at [1065, 18] on button "Pause Pause" at bounding box center [1066, 29] width 140 height 44
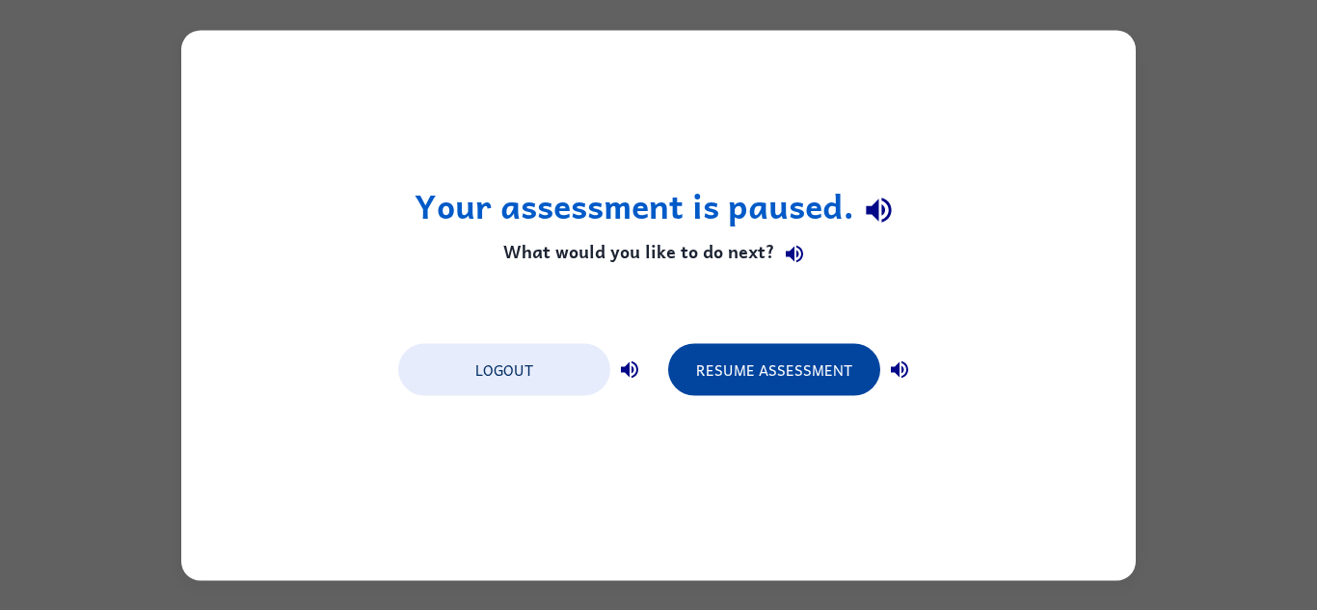
click at [785, 393] on button "Resume Assessment" at bounding box center [774, 369] width 212 height 52
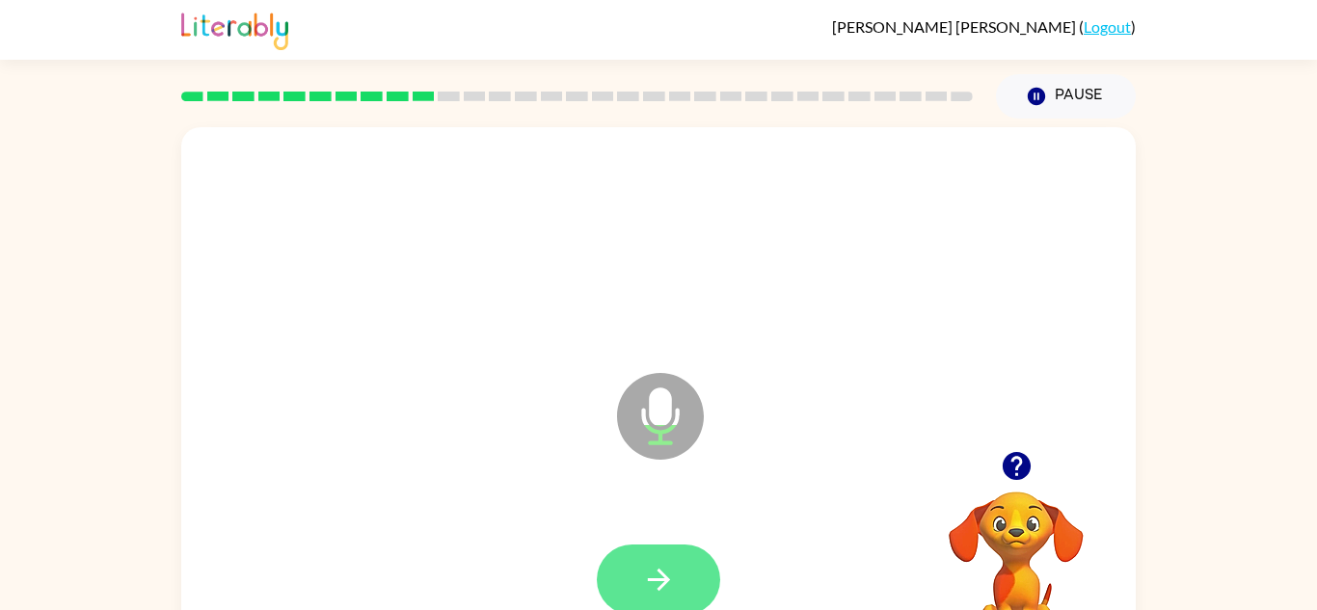
click at [662, 549] on button "button" at bounding box center [658, 580] width 123 height 70
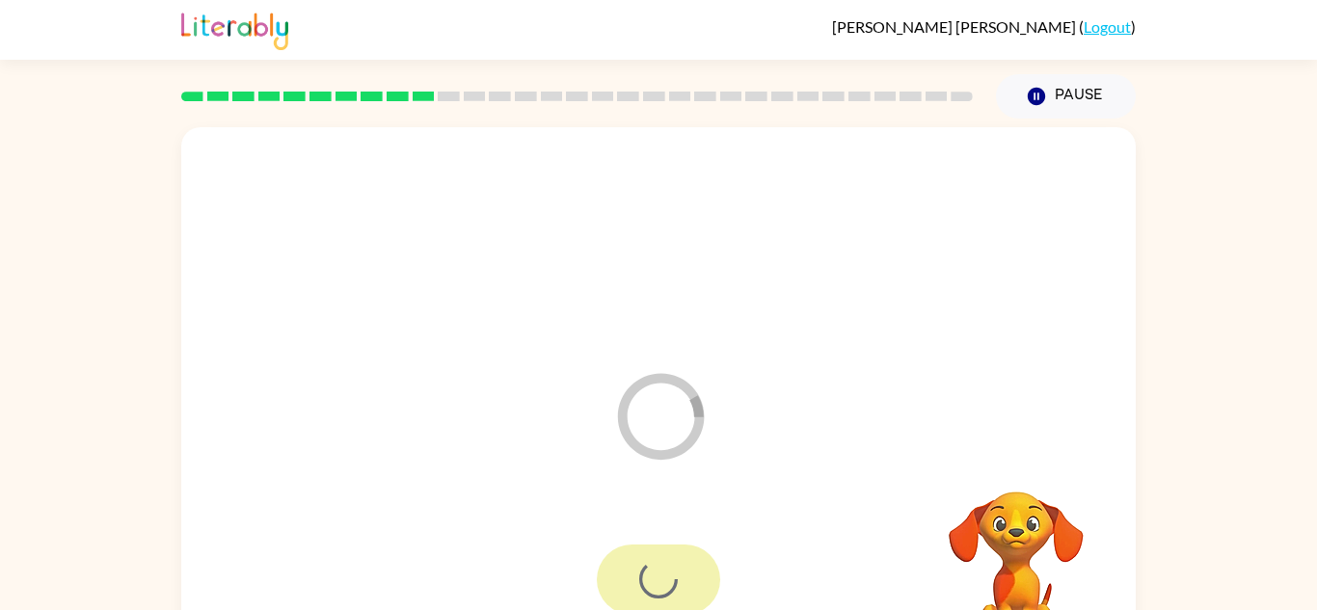
scroll to position [67, 0]
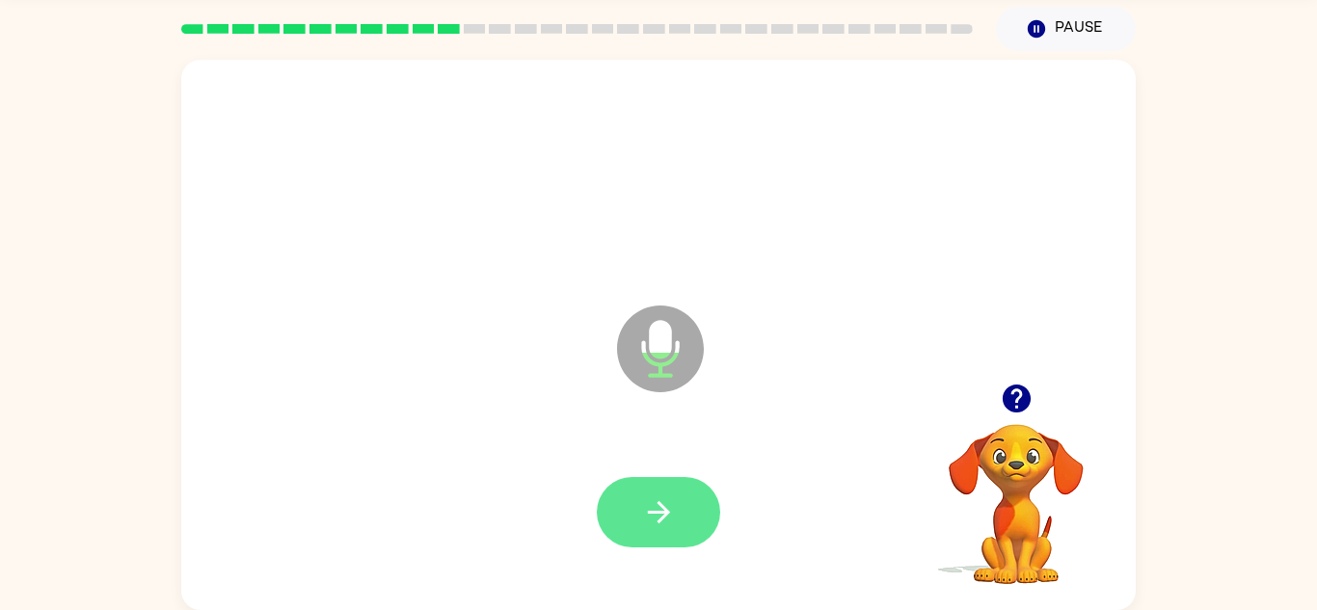
click at [702, 499] on button "button" at bounding box center [658, 512] width 123 height 70
click at [647, 493] on button "button" at bounding box center [658, 512] width 123 height 70
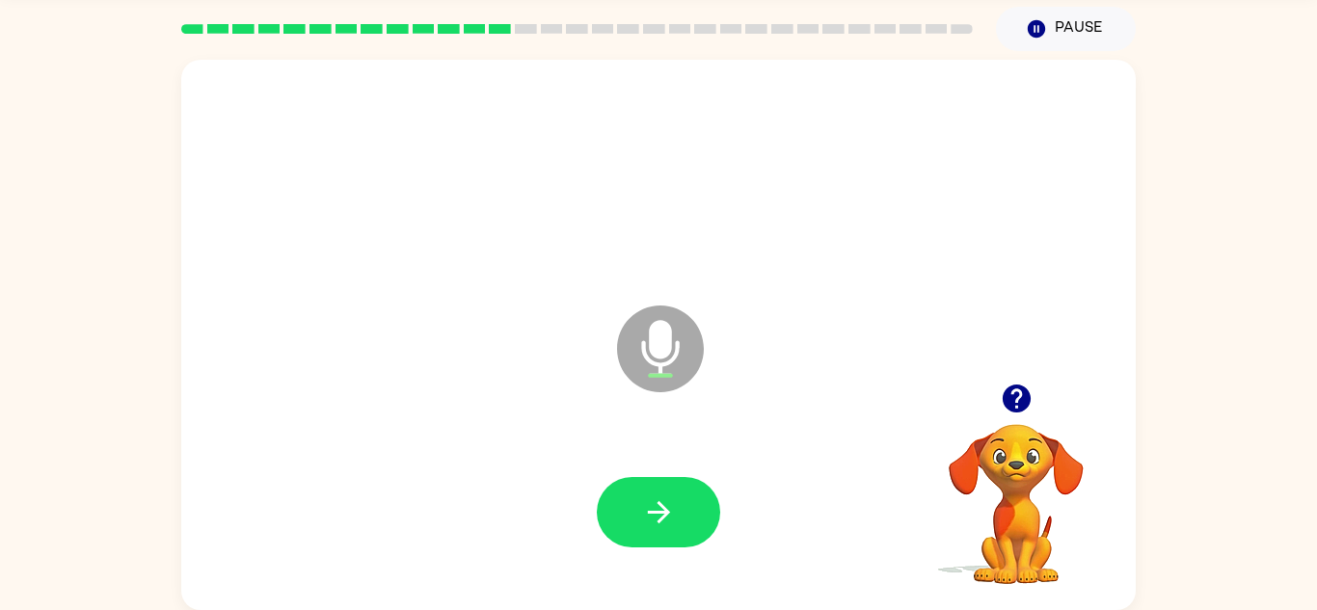
click at [602, 532] on div at bounding box center [658, 512] width 123 height 70
click at [673, 523] on icon "button" at bounding box center [659, 513] width 34 height 34
click at [640, 529] on button "button" at bounding box center [658, 512] width 123 height 70
click at [667, 532] on button "button" at bounding box center [658, 512] width 123 height 70
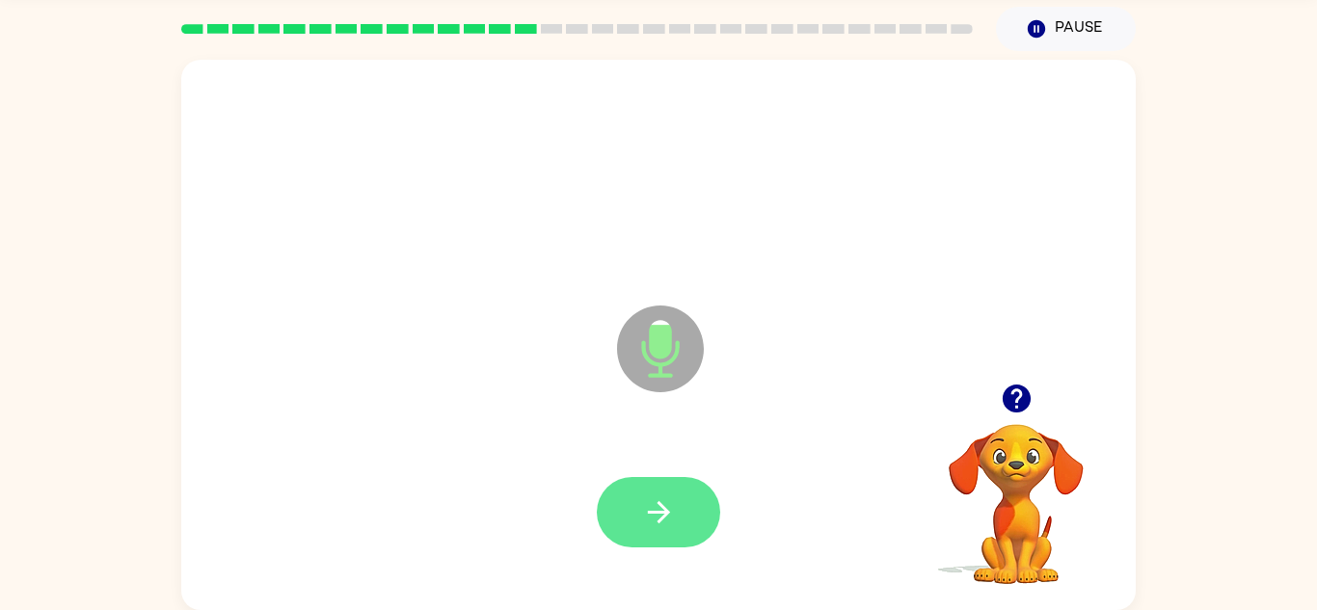
click at [657, 530] on button "button" at bounding box center [658, 512] width 123 height 70
click at [691, 518] on button "button" at bounding box center [658, 512] width 123 height 70
click at [653, 526] on icon "button" at bounding box center [659, 513] width 34 height 34
click at [673, 501] on icon "button" at bounding box center [659, 513] width 34 height 34
click at [672, 496] on icon "button" at bounding box center [659, 513] width 34 height 34
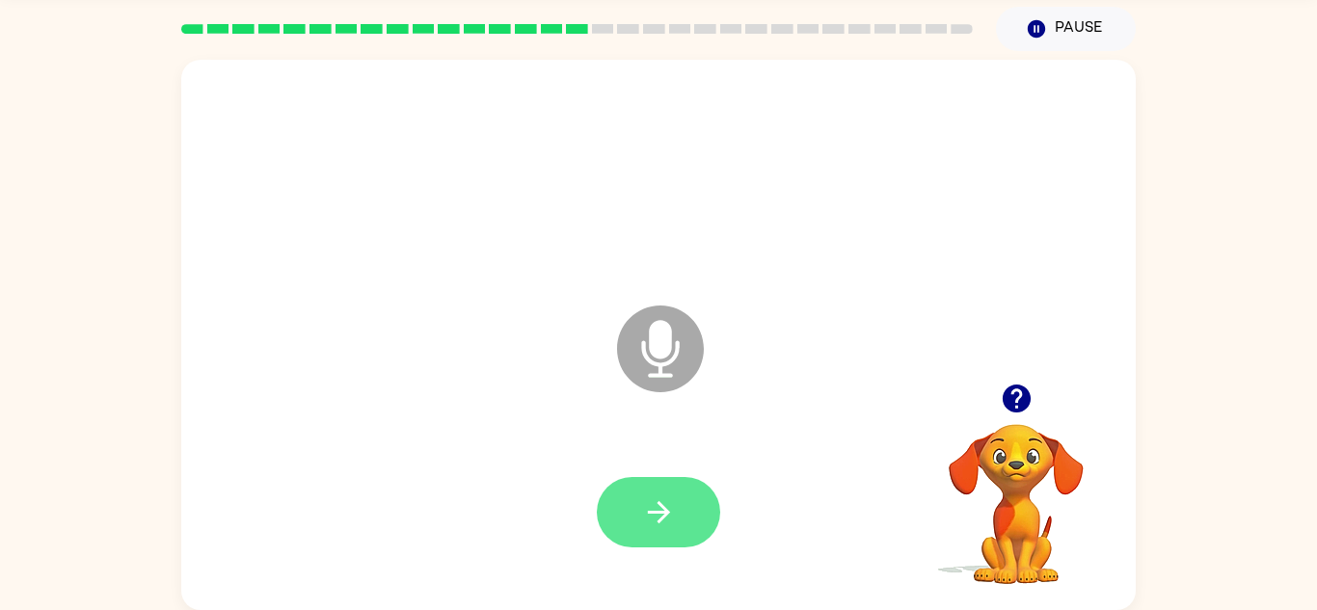
click at [685, 526] on button "button" at bounding box center [658, 512] width 123 height 70
click at [684, 523] on button "button" at bounding box center [658, 512] width 123 height 70
click at [687, 521] on button "button" at bounding box center [658, 512] width 123 height 70
click at [672, 512] on icon "button" at bounding box center [659, 513] width 34 height 34
click at [709, 487] on button "button" at bounding box center [658, 512] width 123 height 70
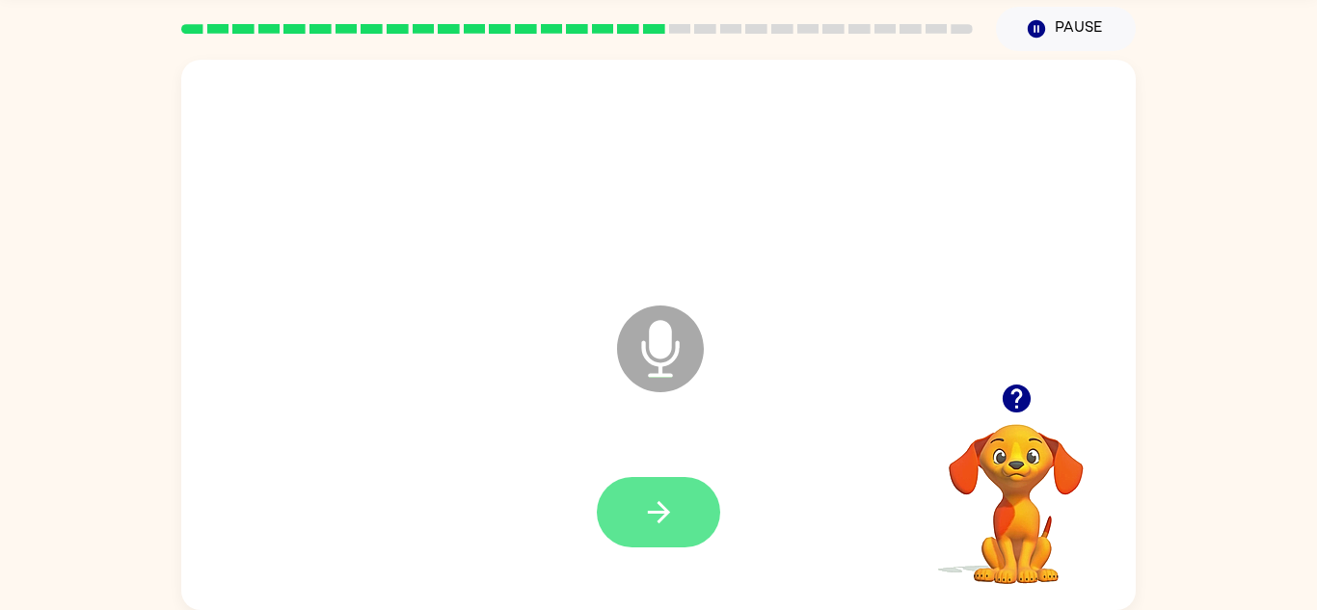
click at [664, 534] on button "button" at bounding box center [658, 512] width 123 height 70
click at [664, 514] on icon "button" at bounding box center [658, 512] width 22 height 22
click at [666, 533] on button "button" at bounding box center [658, 512] width 123 height 70
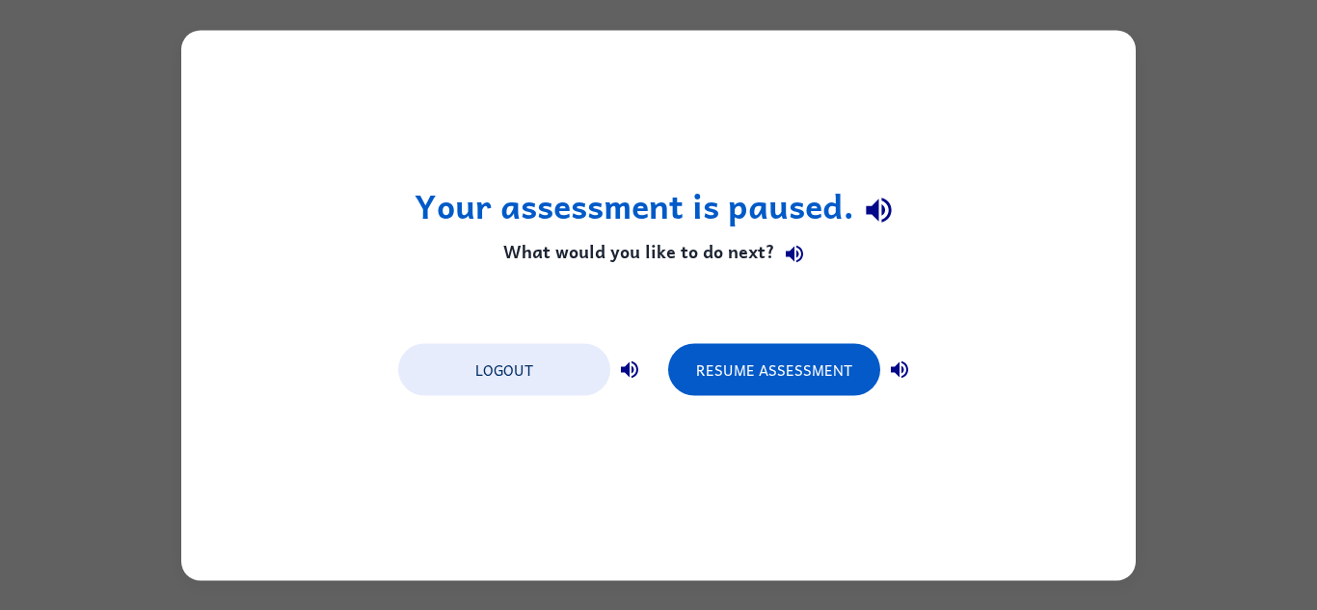
scroll to position [0, 0]
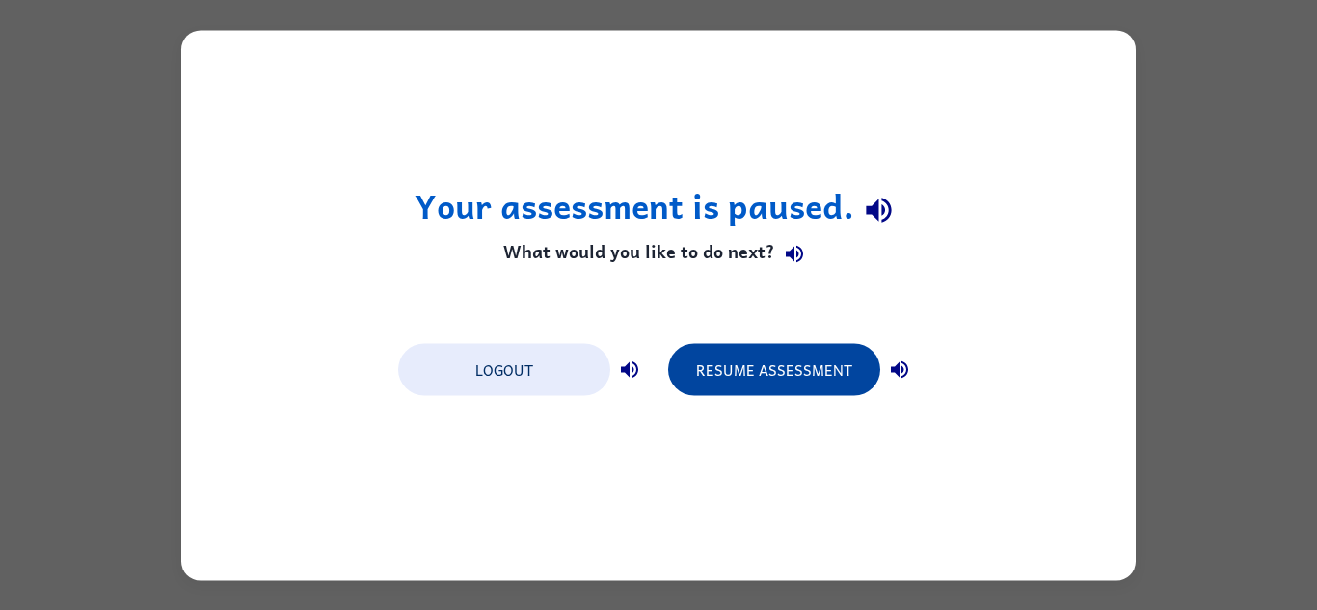
click at [725, 365] on button "Resume Assessment" at bounding box center [774, 369] width 212 height 52
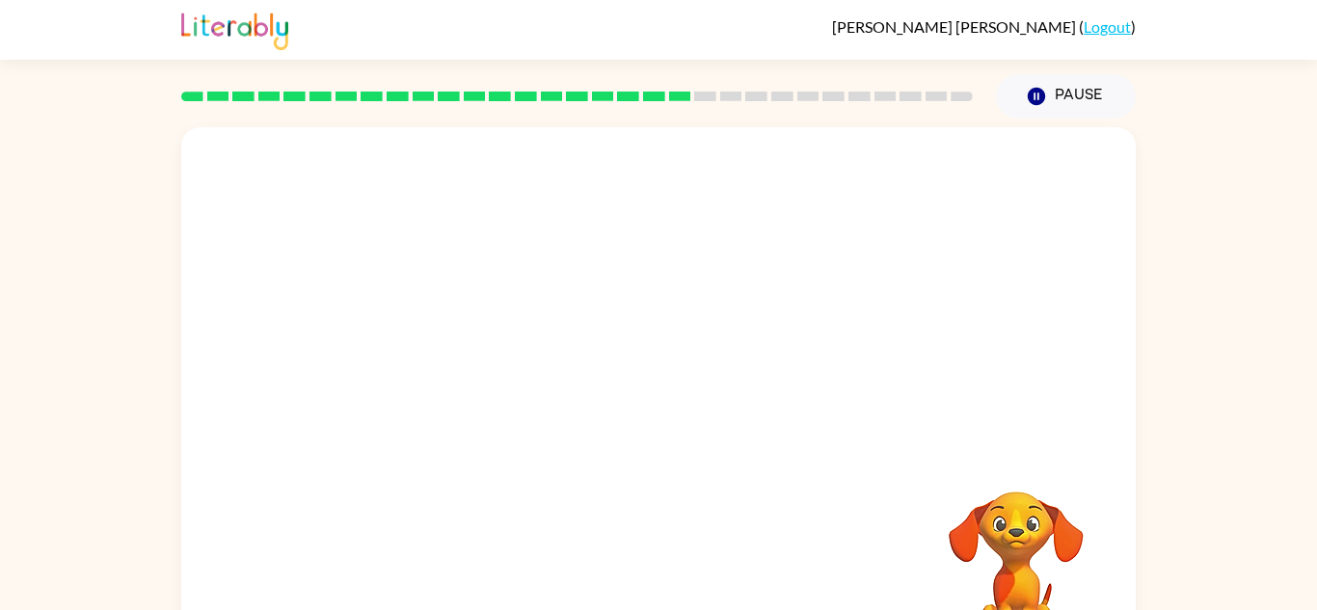
scroll to position [67, 0]
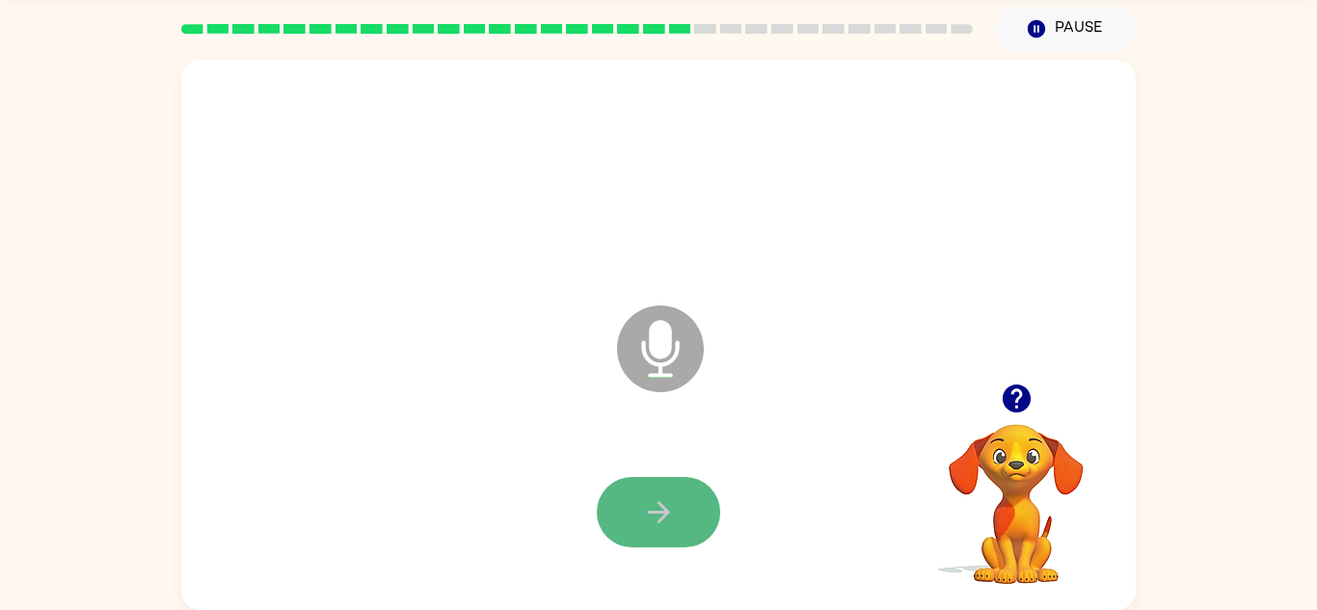
click at [691, 523] on button "button" at bounding box center [658, 512] width 123 height 70
click at [648, 536] on button "button" at bounding box center [658, 512] width 123 height 70
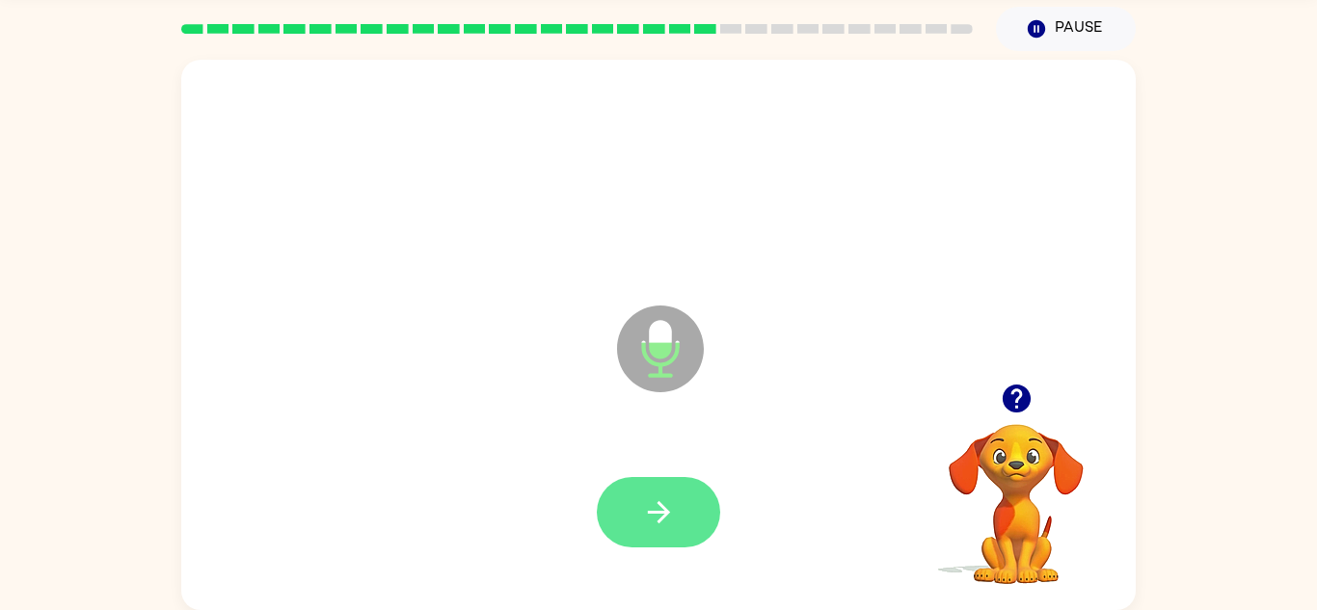
click at [647, 533] on button "button" at bounding box center [658, 512] width 123 height 70
click at [660, 520] on icon "button" at bounding box center [658, 512] width 22 height 22
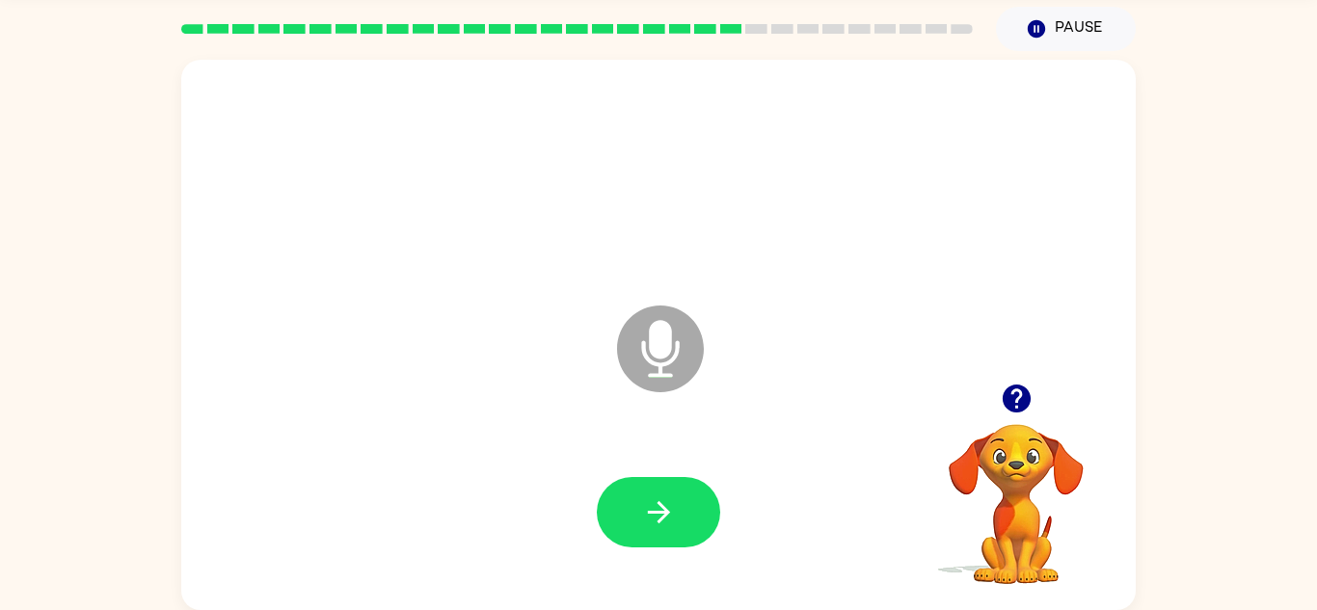
click at [660, 520] on icon "button" at bounding box center [658, 512] width 22 height 22
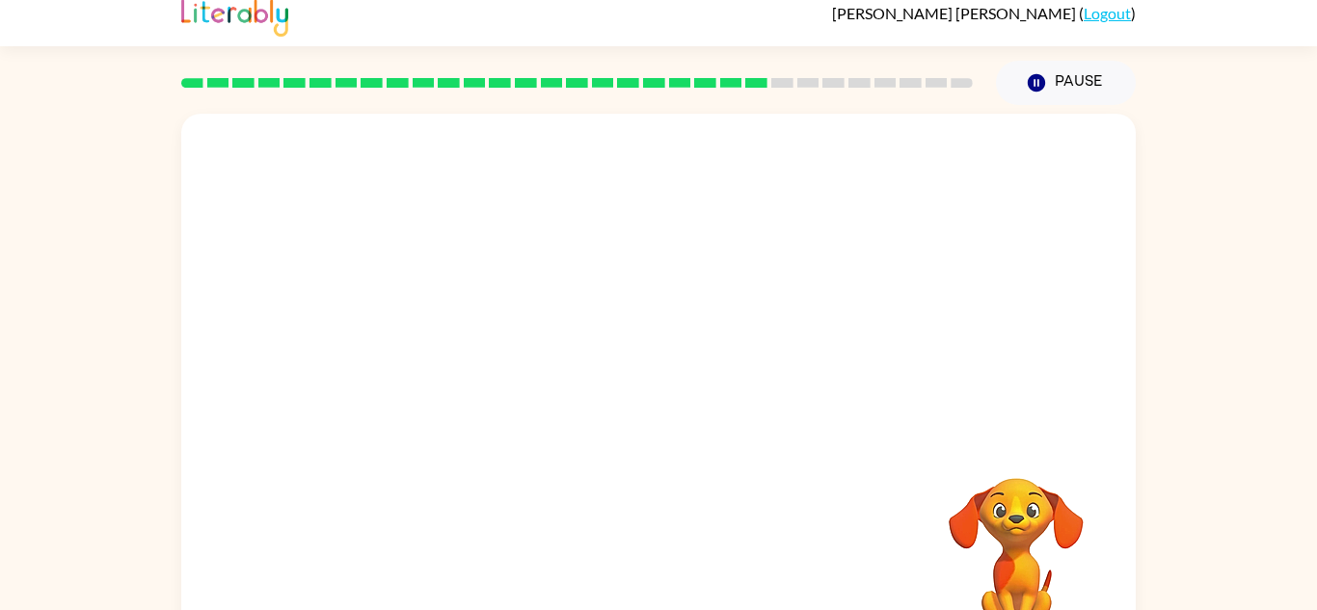
scroll to position [18, 0]
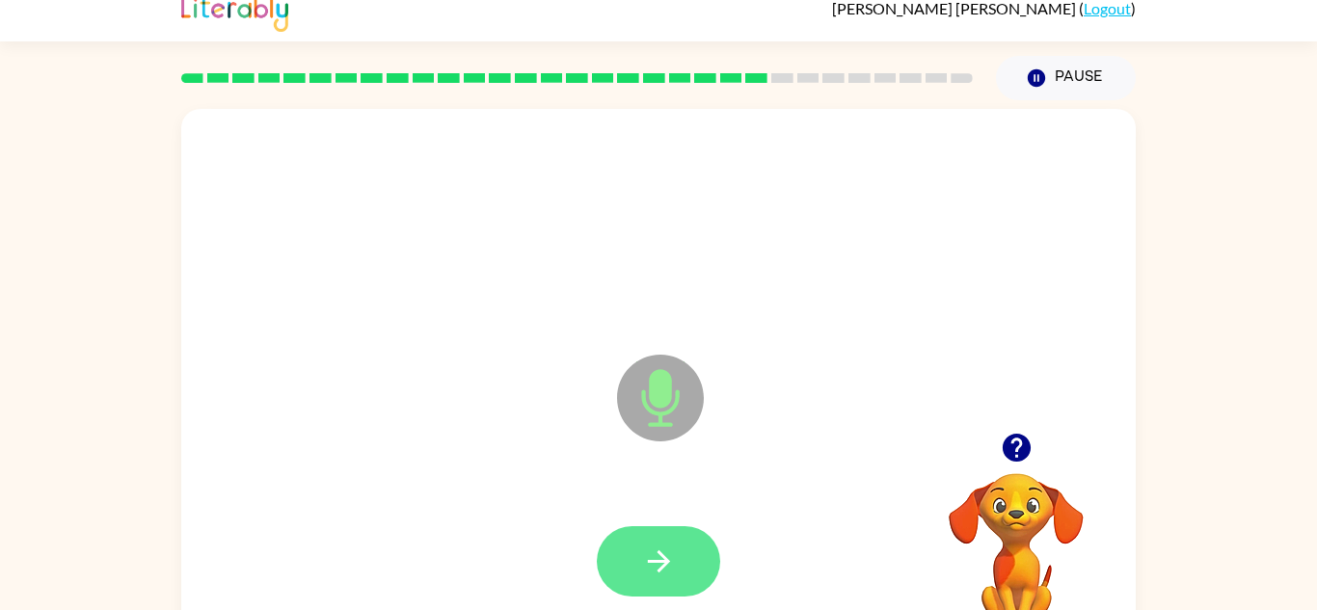
click at [659, 557] on icon "button" at bounding box center [659, 562] width 34 height 34
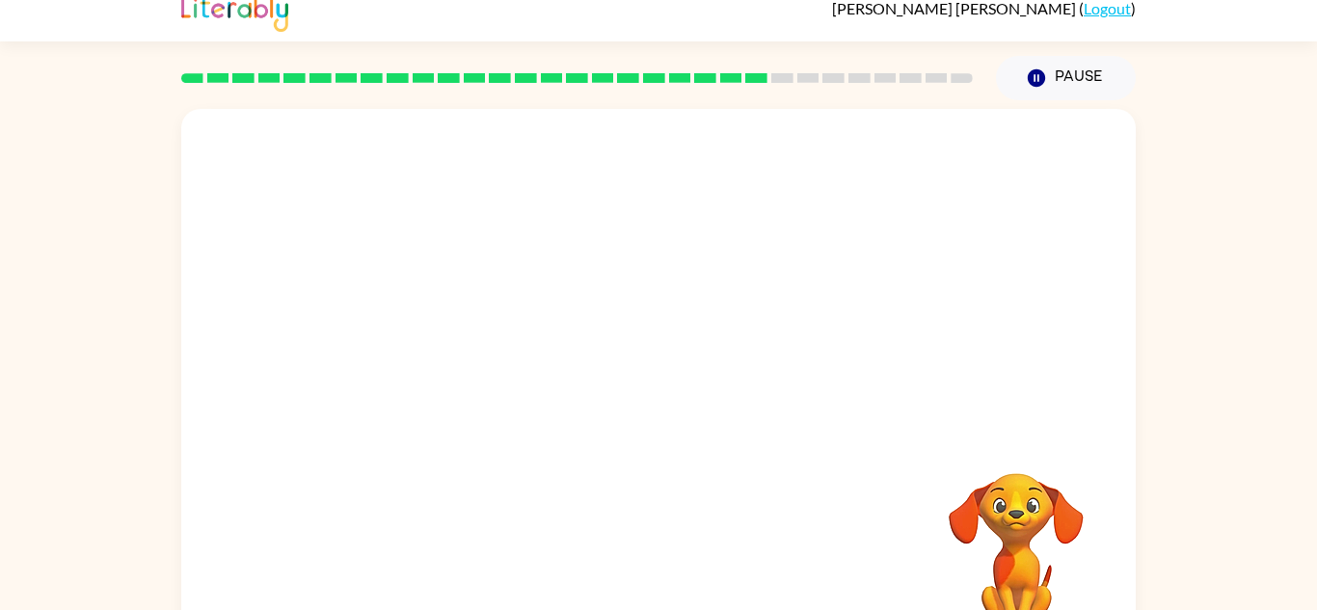
scroll to position [67, 0]
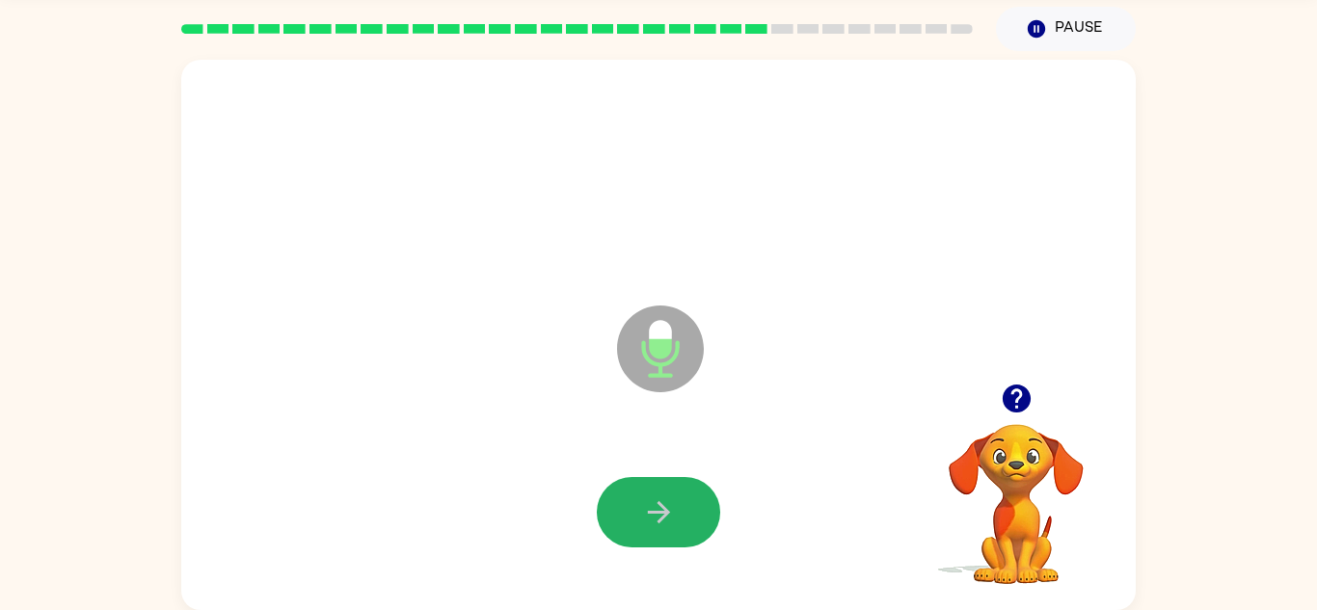
click at [635, 518] on button "button" at bounding box center [658, 512] width 123 height 70
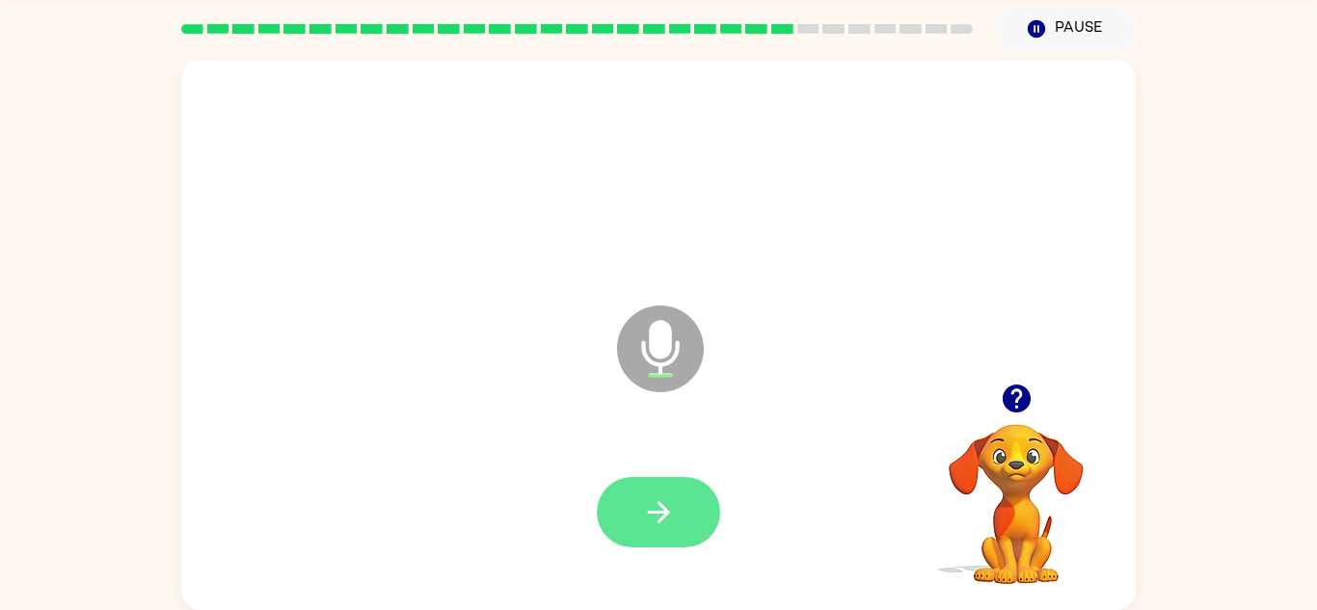
click at [636, 521] on button "button" at bounding box center [658, 512] width 123 height 70
click at [623, 521] on button "button" at bounding box center [658, 512] width 123 height 70
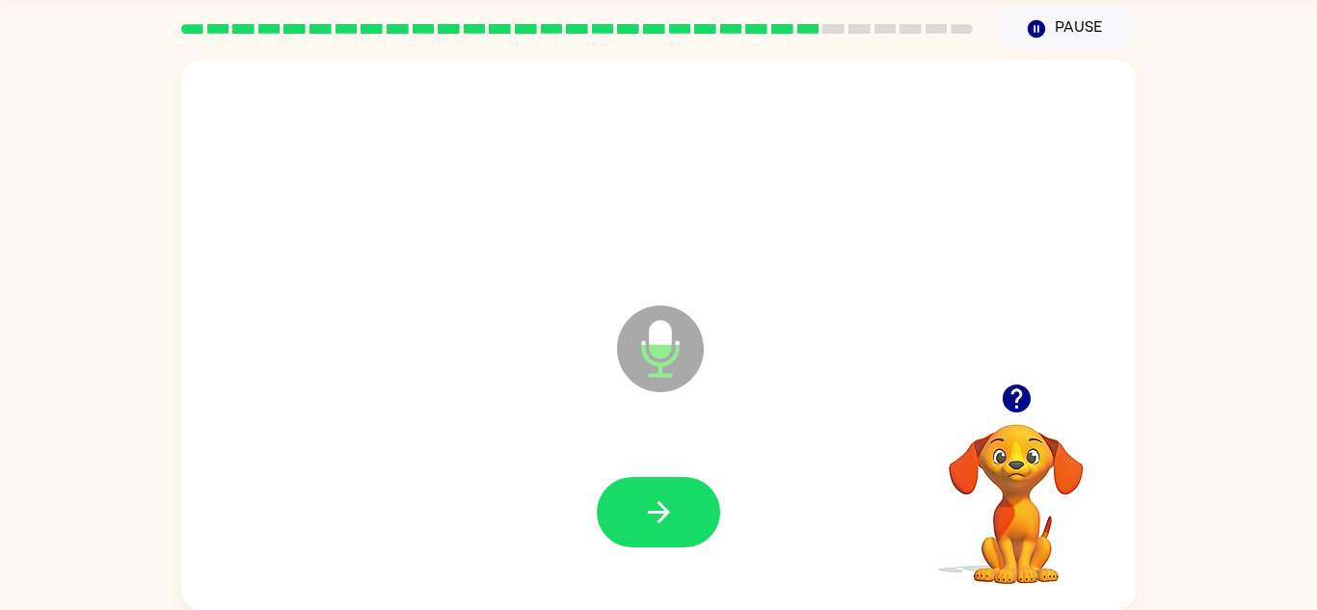
click at [657, 521] on icon "button" at bounding box center [658, 512] width 22 height 22
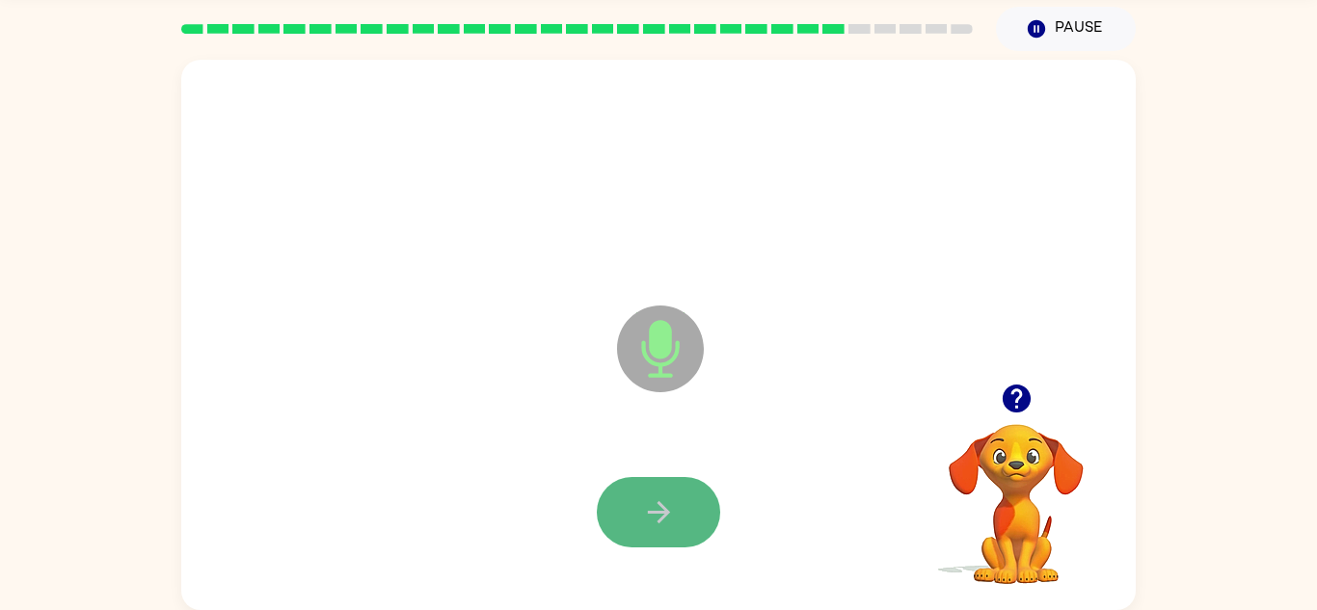
click at [662, 525] on icon "button" at bounding box center [659, 513] width 34 height 34
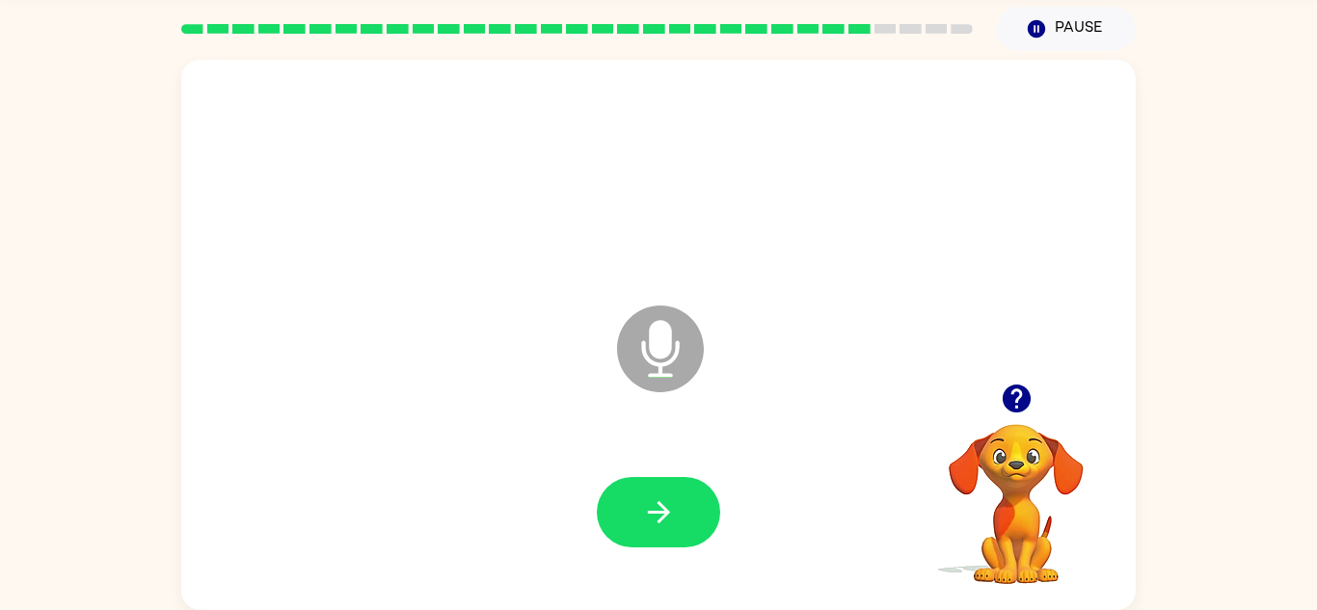
click at [662, 525] on icon "button" at bounding box center [659, 513] width 34 height 34
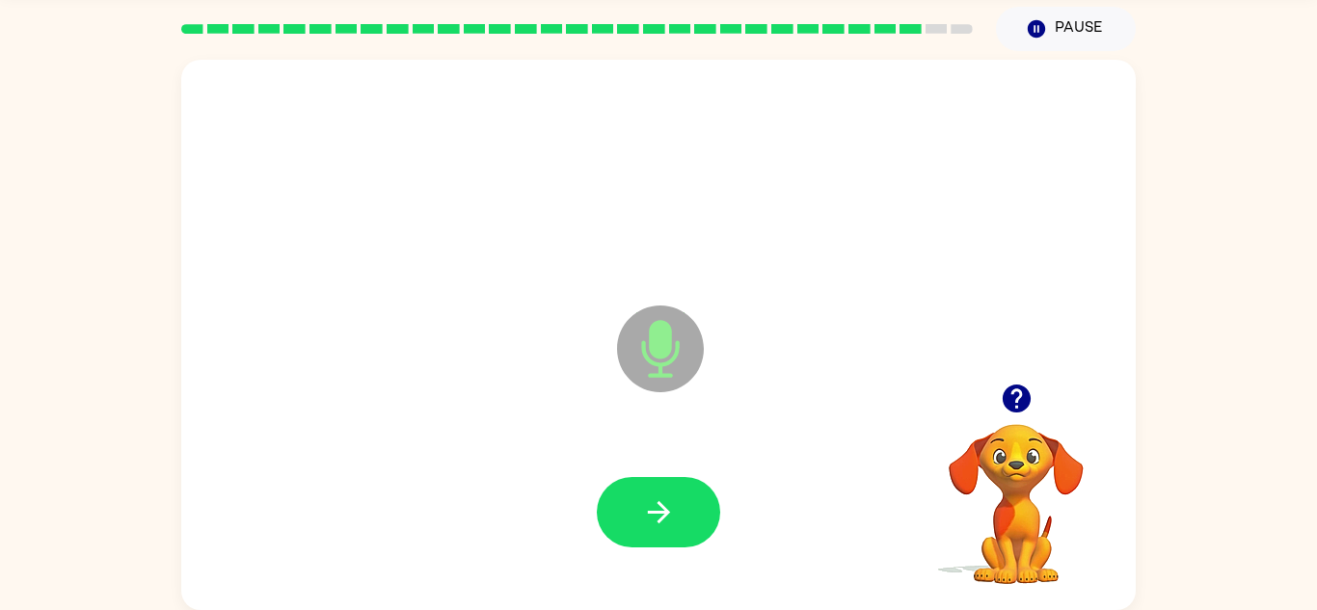
click at [662, 525] on icon "button" at bounding box center [659, 513] width 34 height 34
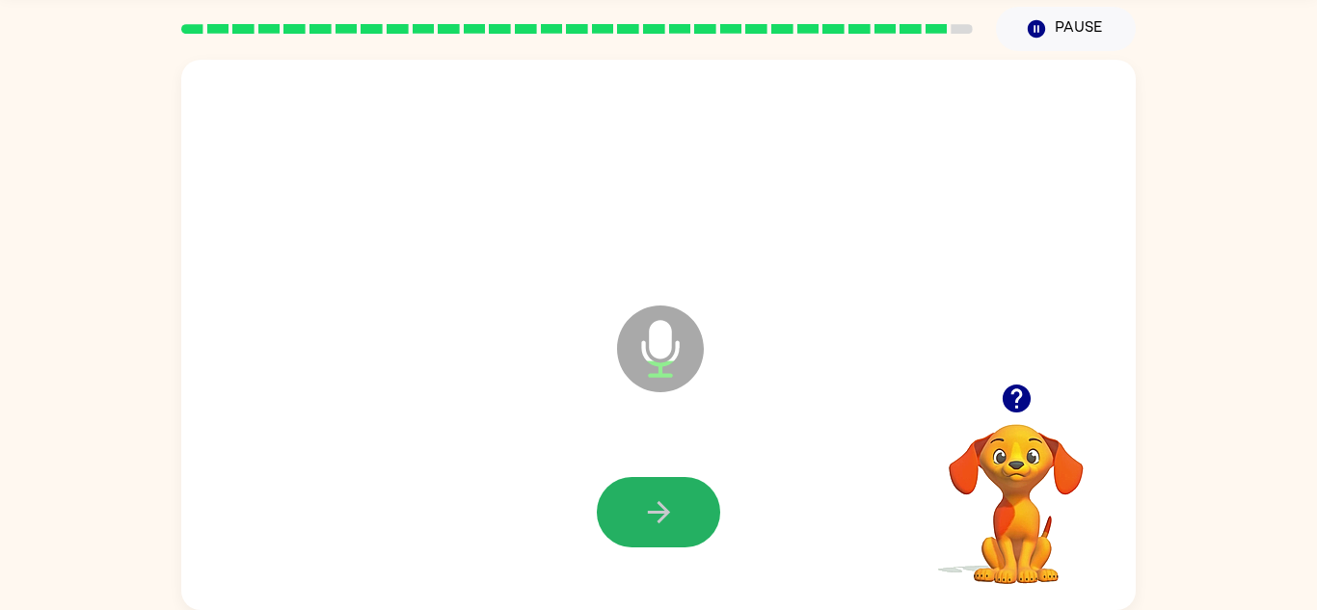
click at [662, 525] on icon "button" at bounding box center [659, 513] width 34 height 34
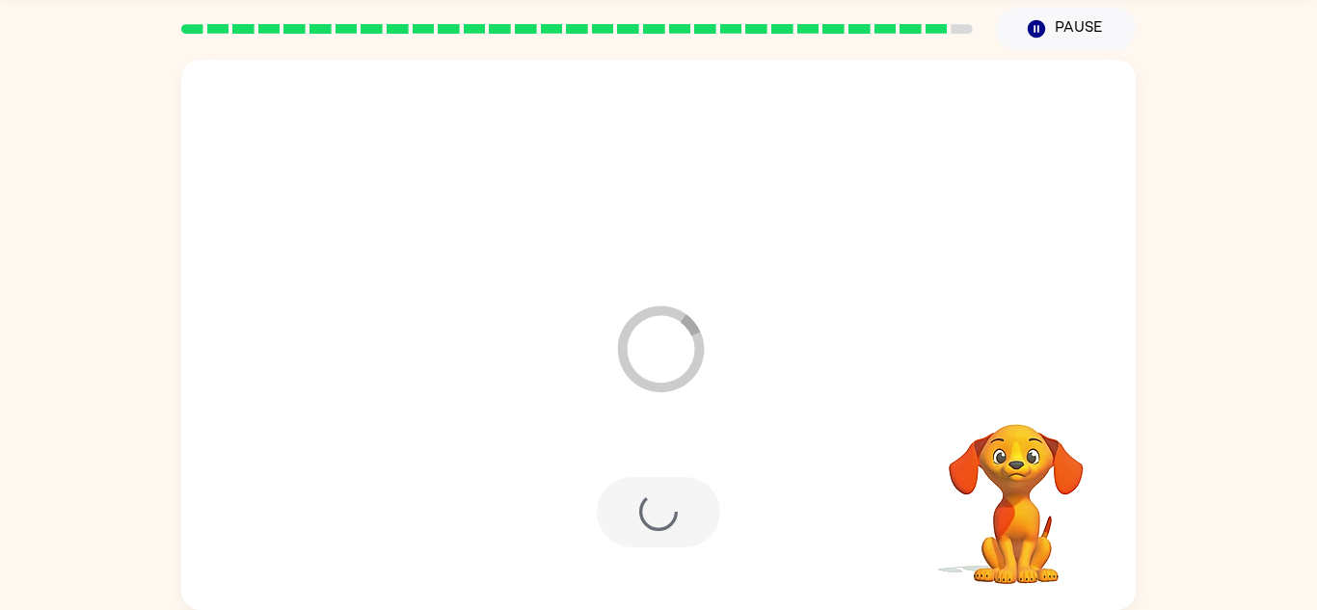
scroll to position [33, 0]
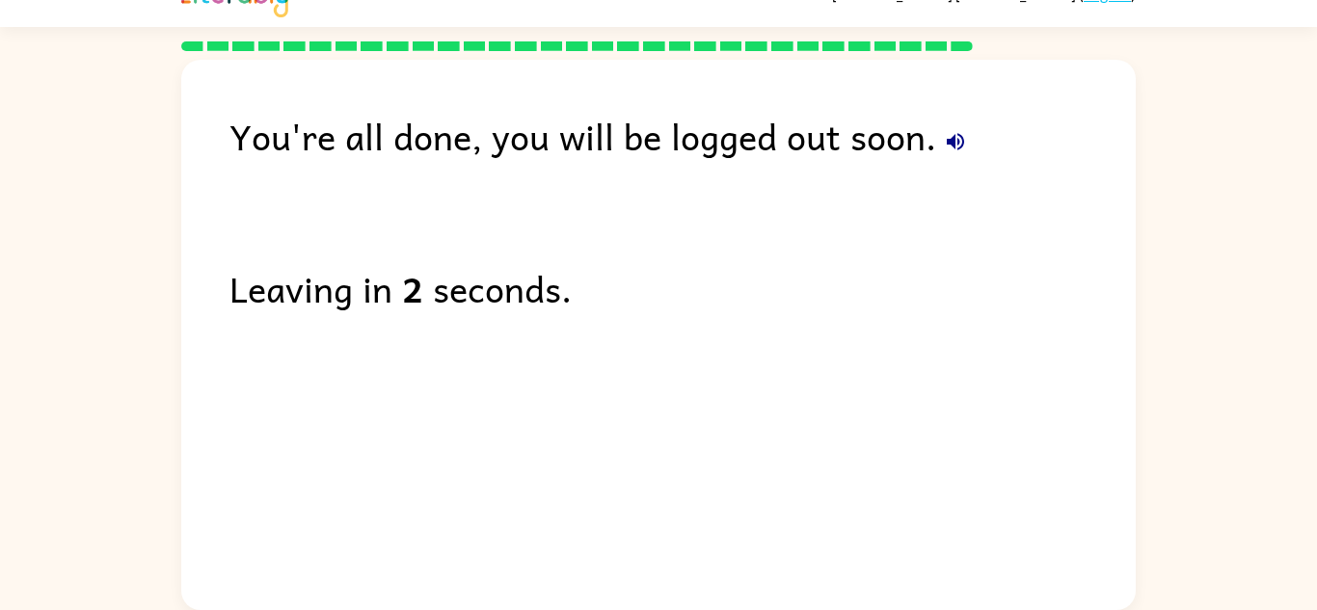
click at [953, 151] on icon "button" at bounding box center [955, 141] width 23 height 23
